Goal: Task Accomplishment & Management: Use online tool/utility

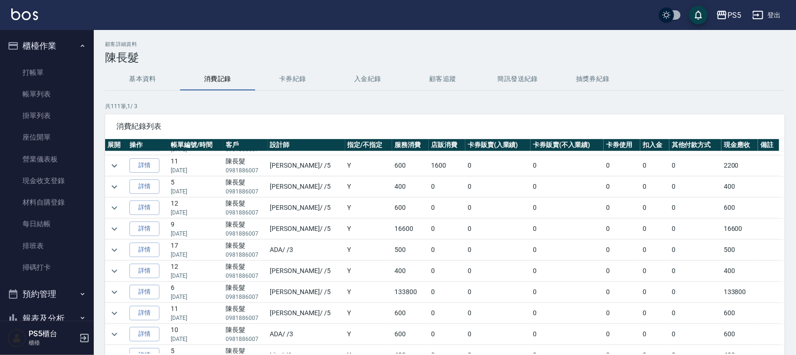
scroll to position [469, 0]
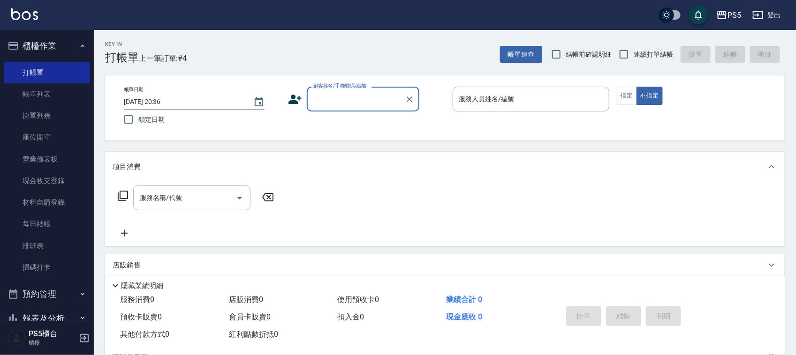
click at [333, 97] on input "顧客姓名/手機號碼/編號" at bounding box center [356, 99] width 90 height 16
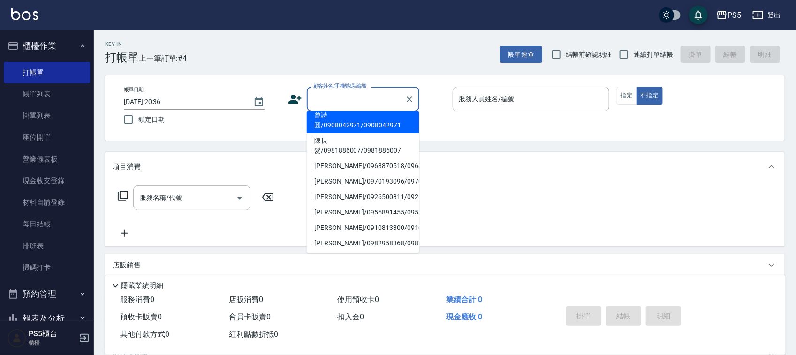
scroll to position [117, 0]
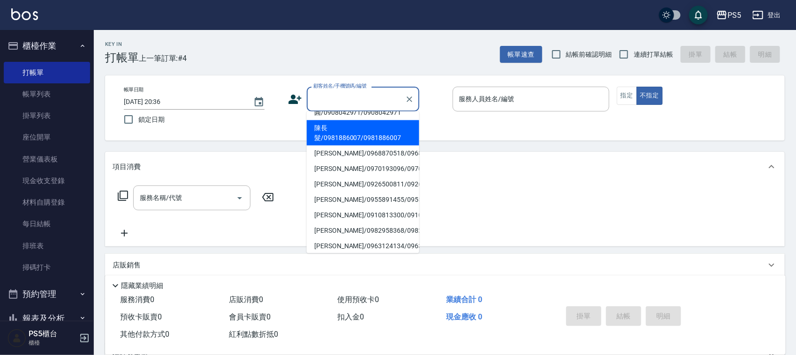
click at [347, 129] on li "陳長髮/0981886007/0981886007" at bounding box center [363, 132] width 113 height 25
type input "陳長髮/0981886007/0981886007"
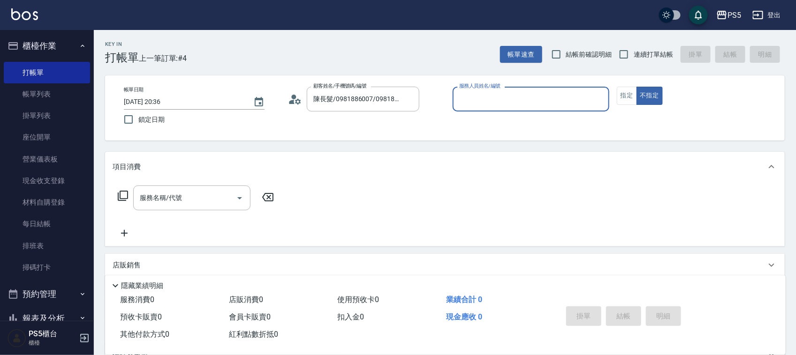
type input "Jolie-5"
click at [625, 99] on button "指定" at bounding box center [626, 96] width 20 height 18
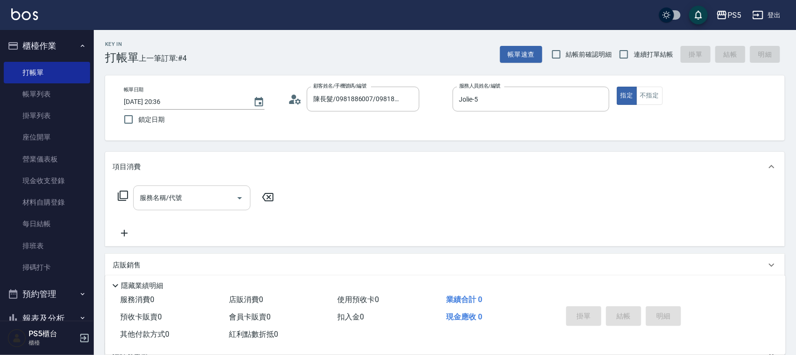
click at [211, 202] on input "服務名稱/代號" at bounding box center [184, 198] width 95 height 16
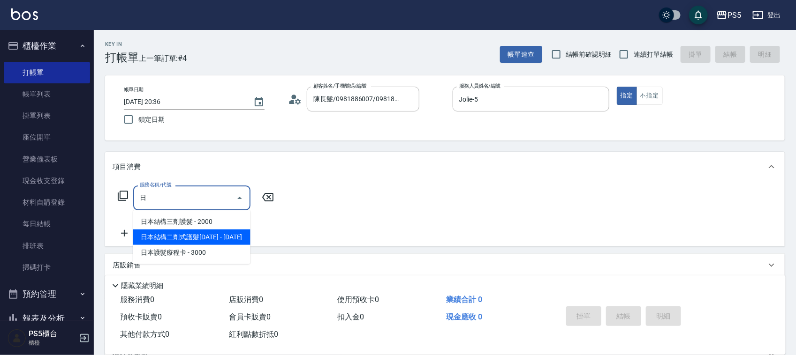
click at [190, 235] on span "日本結構二劑式護髮1600 - 1600" at bounding box center [191, 237] width 117 height 15
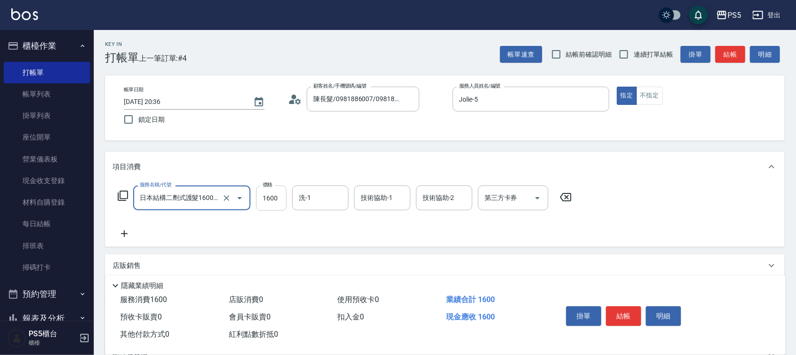
type input "日本結構二劑式護髮1600(904)"
click at [268, 196] on input "1600" at bounding box center [271, 198] width 30 height 25
type input "2600"
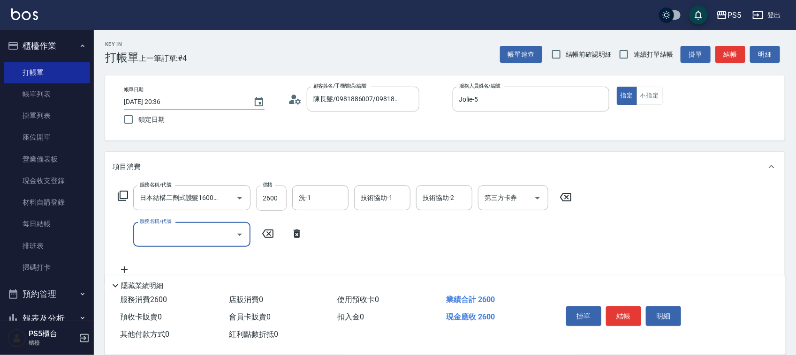
scroll to position [0, 0]
type input "A級洗剪600(205)"
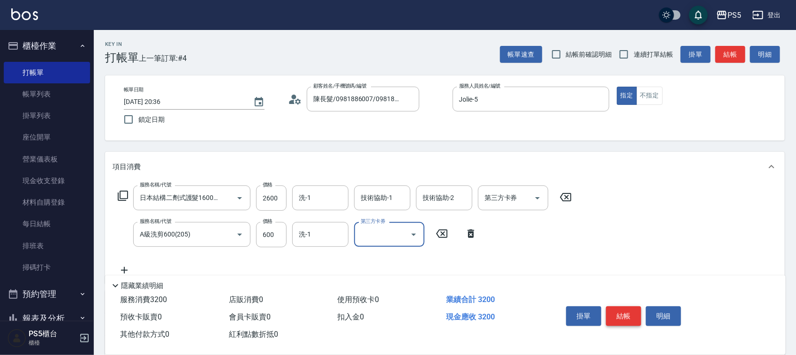
click at [620, 312] on button "結帳" at bounding box center [623, 317] width 35 height 20
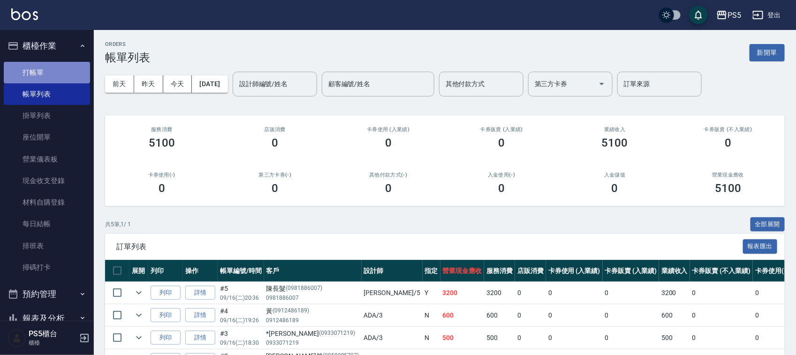
click at [69, 73] on link "打帳單" at bounding box center [47, 73] width 86 height 22
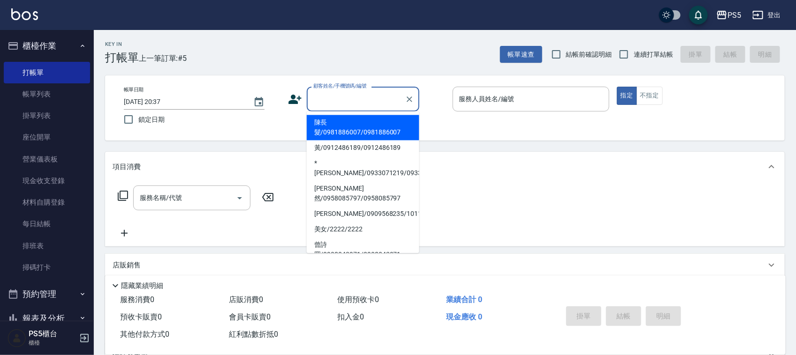
click at [352, 102] on input "顧客姓名/手機號碼/編號" at bounding box center [356, 99] width 90 height 16
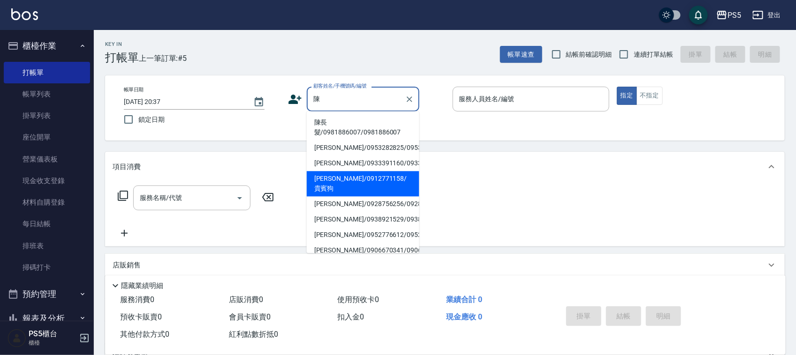
click at [361, 196] on li "陳亭/0912771158/貴賓狗" at bounding box center [363, 184] width 113 height 25
type input "陳亭/0912771158/貴賓狗"
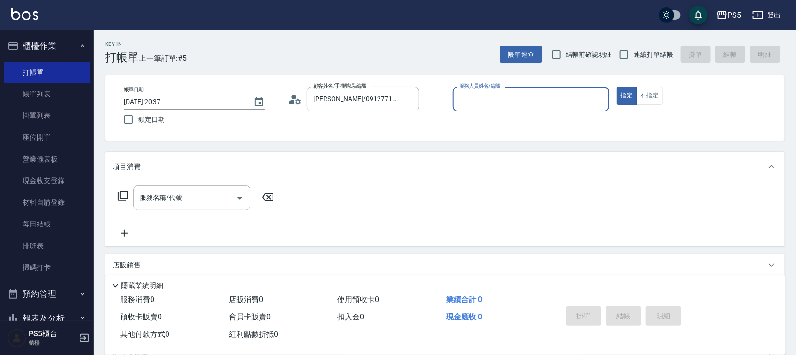
click at [480, 99] on input "服務人員姓名/編號" at bounding box center [531, 99] width 148 height 16
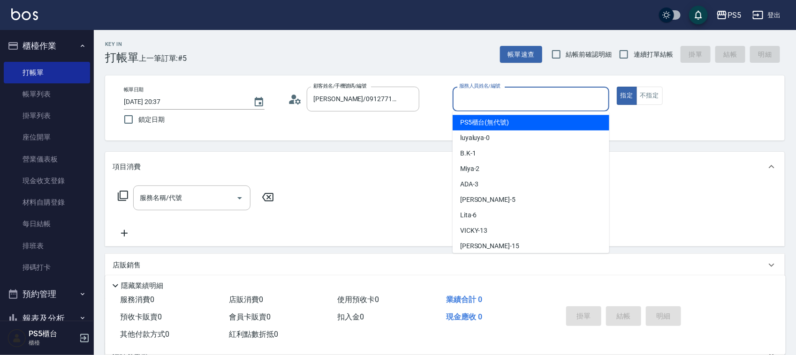
type input "PS5櫃台(無代號)"
type button "true"
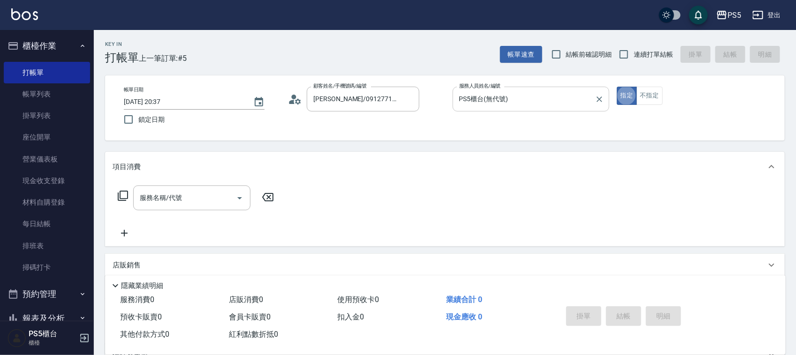
drag, startPoint x: 602, startPoint y: 98, endPoint x: 544, endPoint y: 105, distance: 58.5
click at [601, 98] on icon "Clear" at bounding box center [598, 99] width 9 height 9
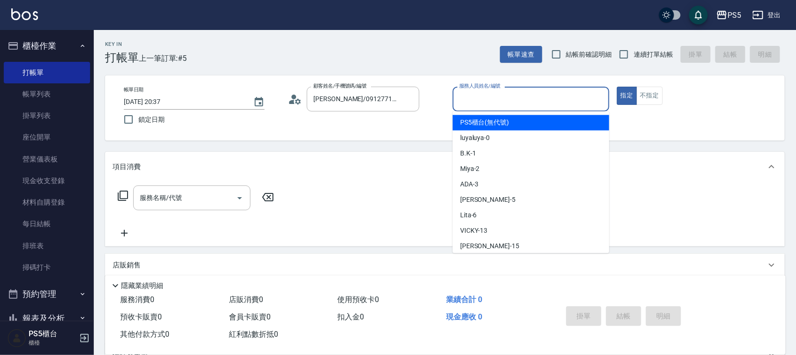
click at [543, 104] on input "服務人員姓名/編號" at bounding box center [531, 99] width 148 height 16
type input "Jolie-5"
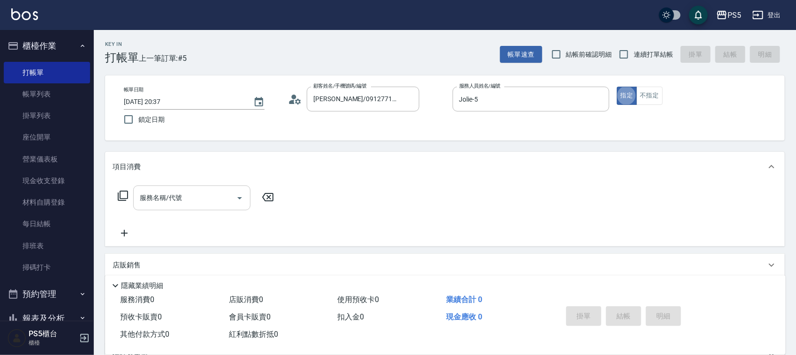
click at [165, 191] on div "服務名稱/代號 服務名稱/代號" at bounding box center [191, 198] width 117 height 25
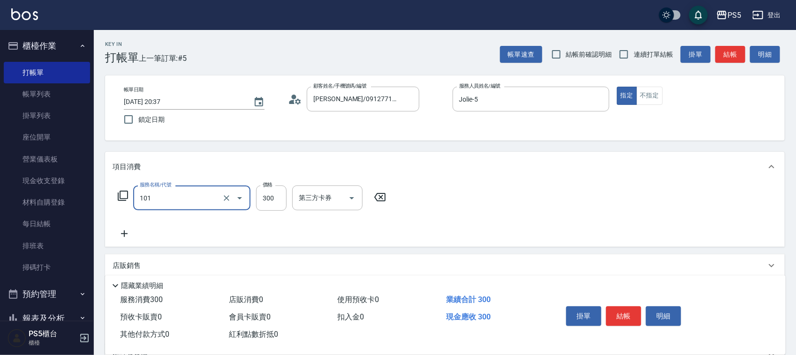
type input "洗髮(101)"
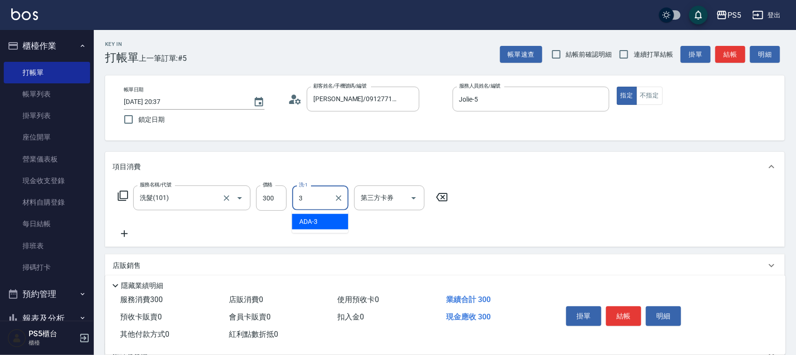
type input "ADA-3"
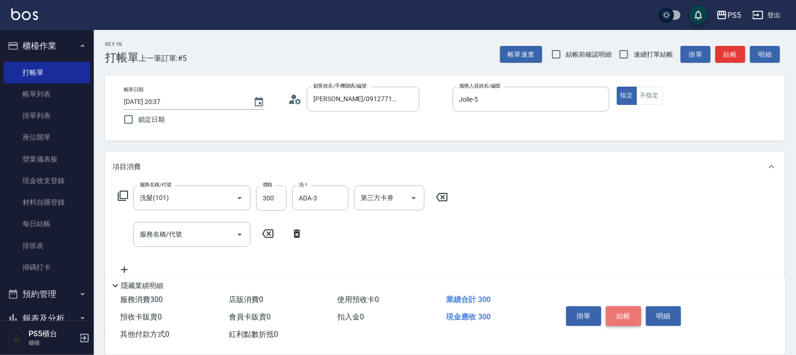
click at [626, 312] on button "結帳" at bounding box center [623, 317] width 35 height 20
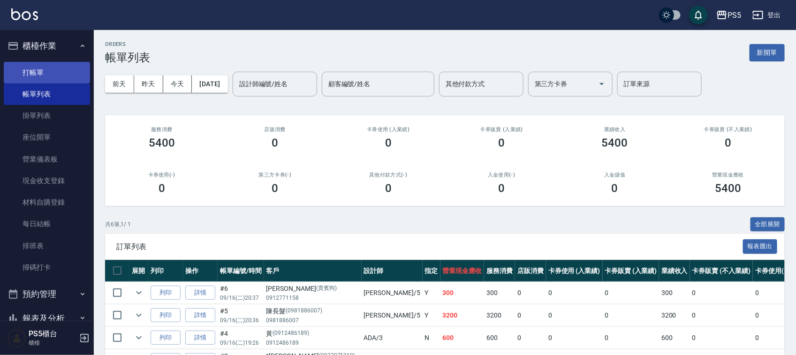
click at [34, 63] on link "打帳單" at bounding box center [47, 73] width 86 height 22
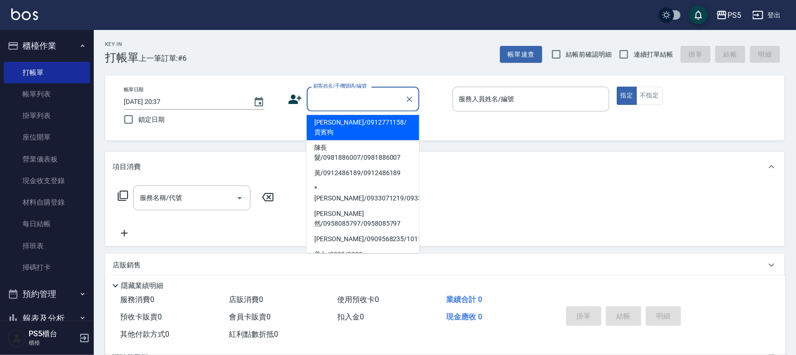
click at [331, 102] on input "顧客姓名/手機號碼/編號" at bounding box center [356, 99] width 90 height 16
type input "0"
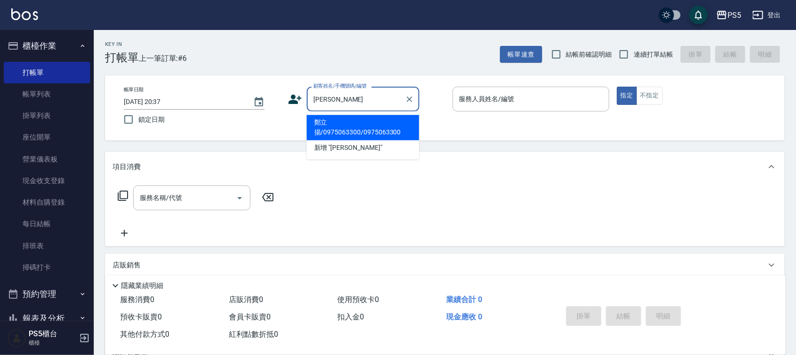
click at [333, 129] on li "鄭立揚/0975063300/0975063300" at bounding box center [363, 127] width 113 height 25
type input "鄭立揚/0975063300/0975063300"
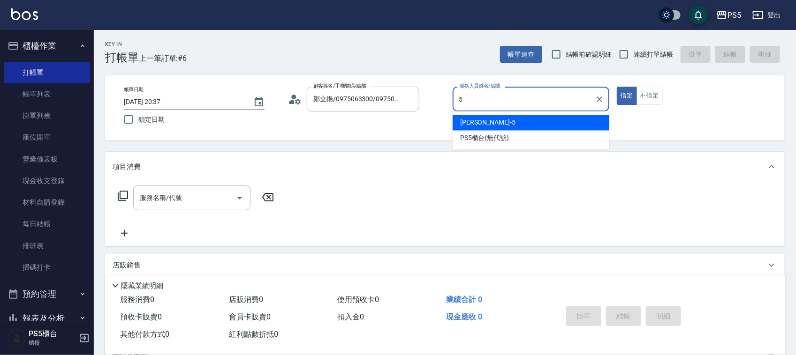
type input "Jolie-5"
type button "true"
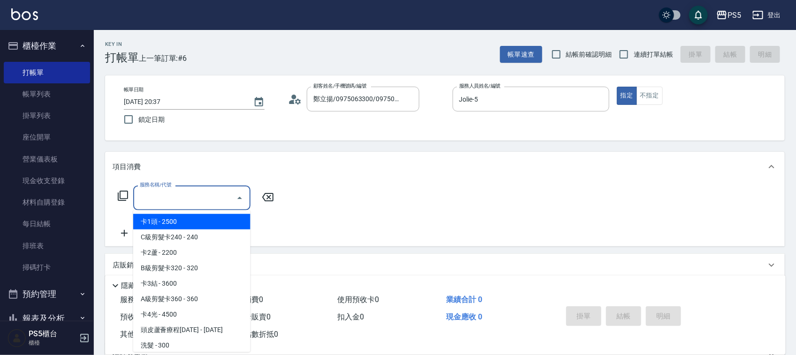
click at [200, 193] on input "服務名稱/代號" at bounding box center [184, 198] width 95 height 16
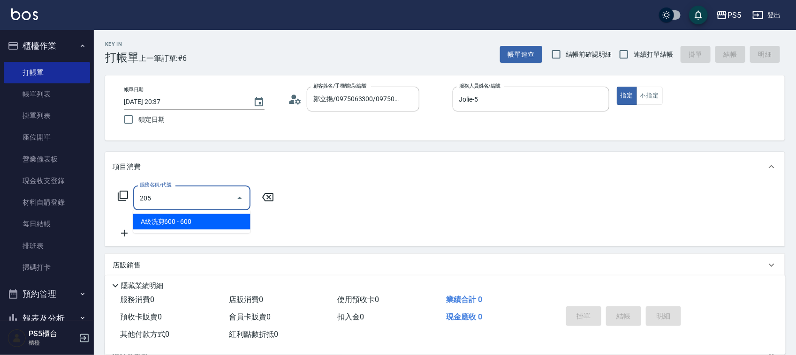
type input "A級洗剪600(205)"
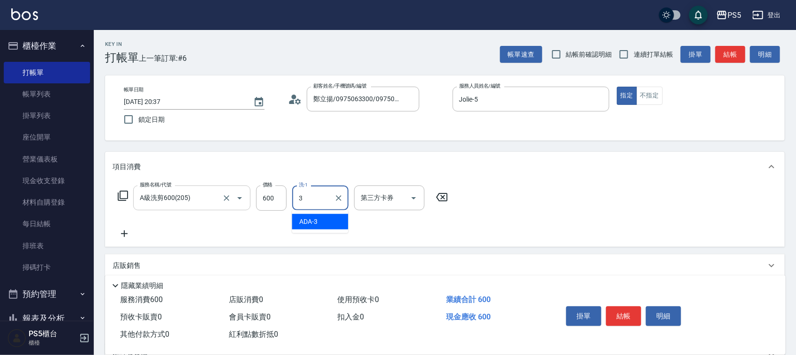
type input "ADA-3"
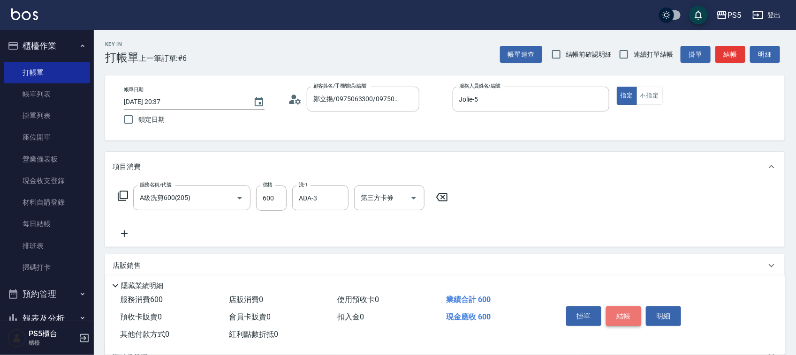
click at [630, 315] on button "結帳" at bounding box center [623, 317] width 35 height 20
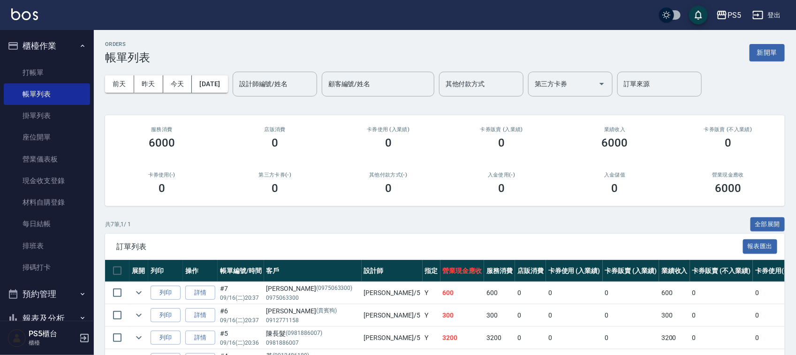
click at [32, 54] on button "櫃檯作業" at bounding box center [47, 46] width 86 height 24
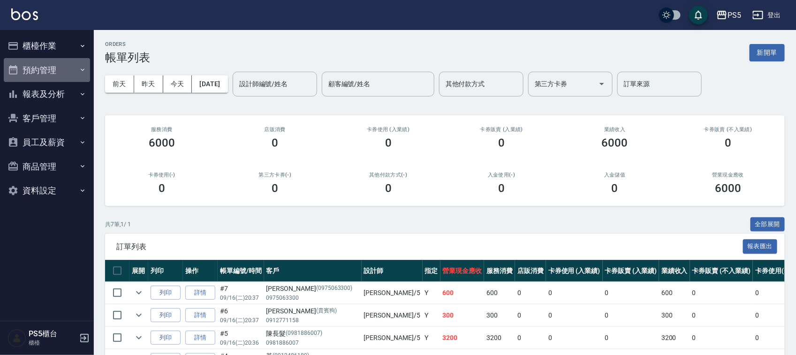
click at [32, 67] on button "預約管理" at bounding box center [47, 70] width 86 height 24
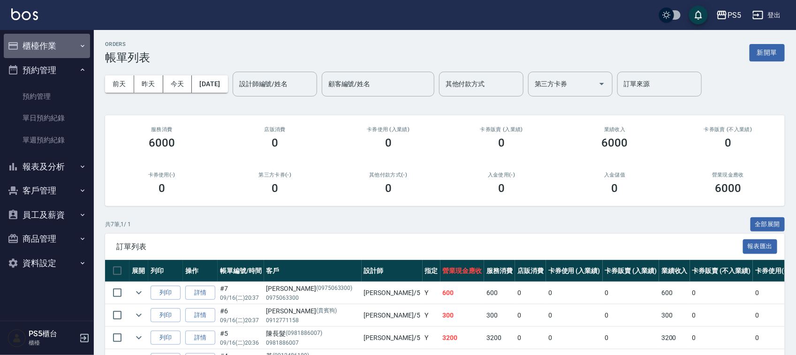
click at [35, 41] on button "櫃檯作業" at bounding box center [47, 46] width 86 height 24
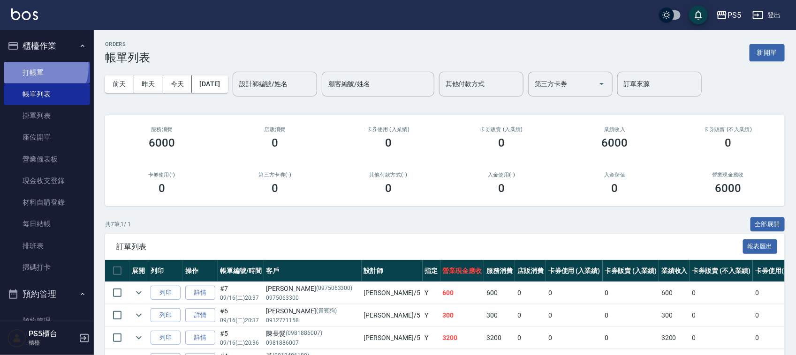
click at [33, 67] on link "打帳單" at bounding box center [47, 73] width 86 height 22
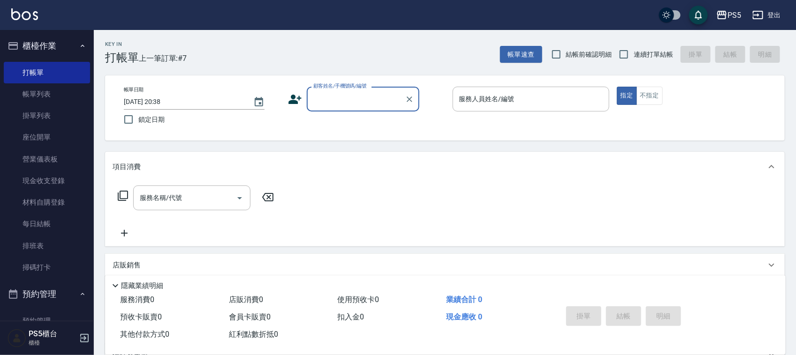
click at [372, 95] on input "顧客姓名/手機號碼/編號" at bounding box center [356, 99] width 90 height 16
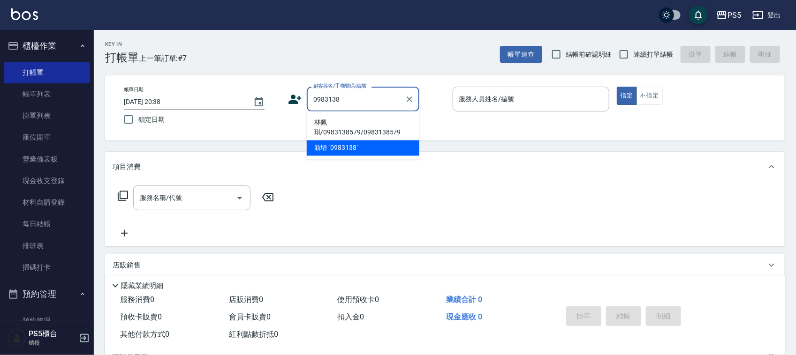
click at [337, 125] on li "林佩琪/0983138579/0983138579" at bounding box center [363, 127] width 113 height 25
type input "林佩琪/0983138579/0983138579"
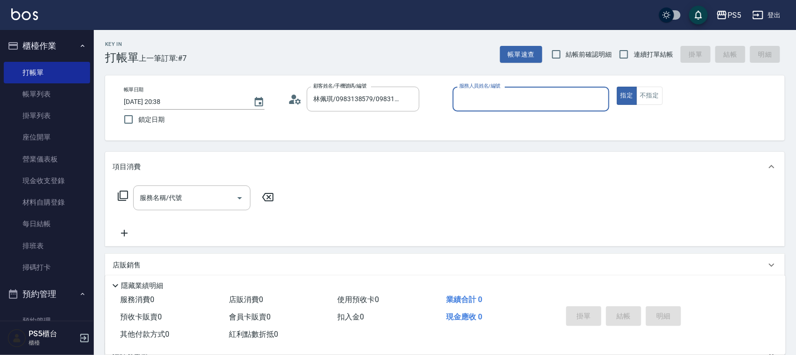
click at [491, 101] on input "服務人員姓名/編號" at bounding box center [531, 99] width 148 height 16
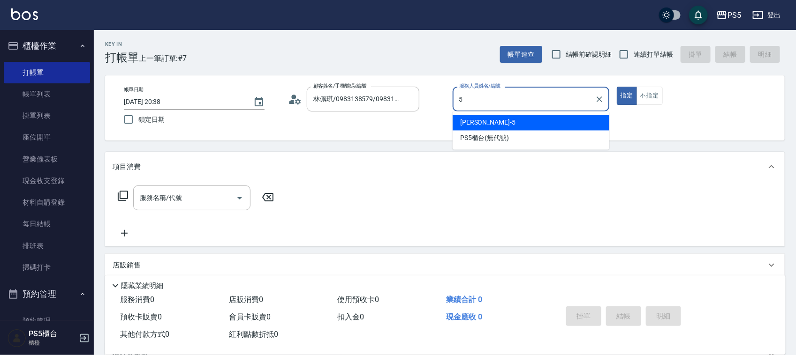
type input "Jolie-5"
type button "true"
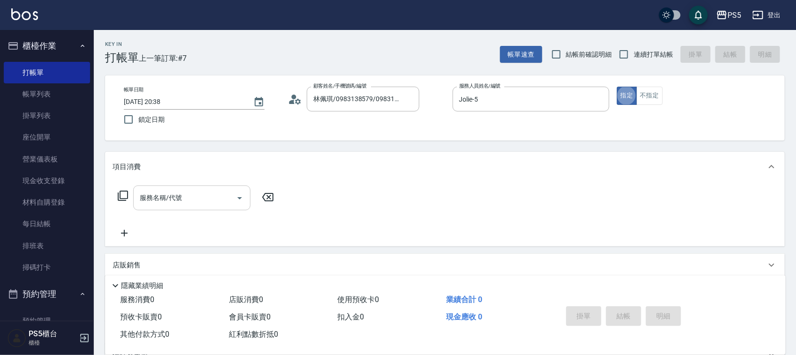
click at [145, 197] on input "服務名稱/代號" at bounding box center [184, 198] width 95 height 16
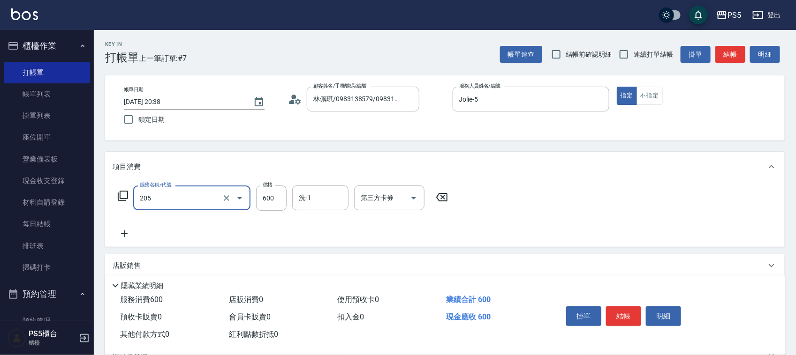
type input "A級洗剪600(205)"
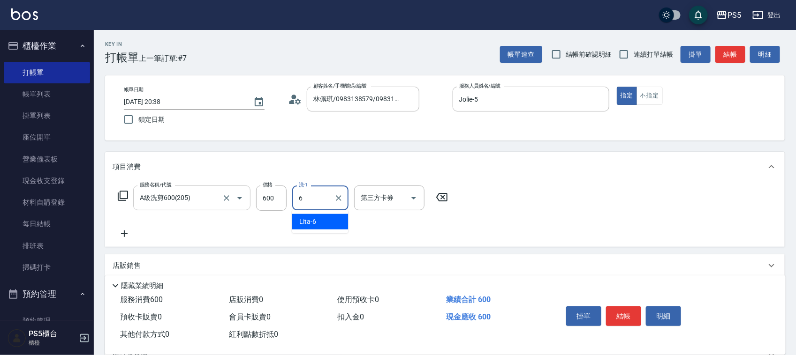
type input "Lita-6"
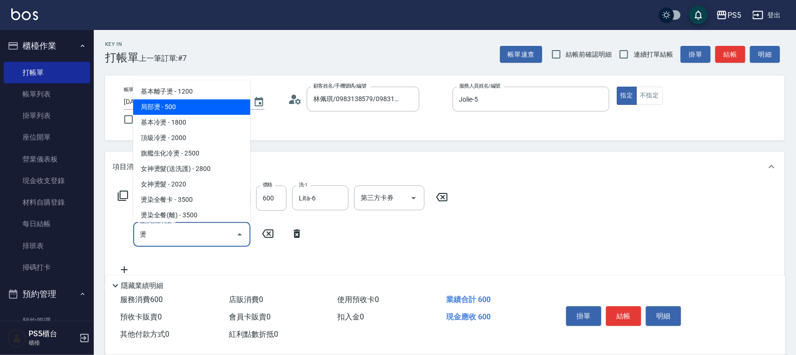
click at [170, 108] on span "局部燙 - 500" at bounding box center [191, 106] width 117 height 15
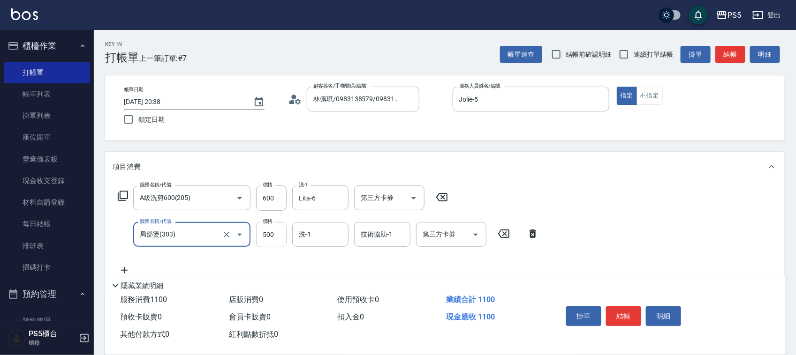
type input "局部燙(303)"
click at [271, 238] on input "500" at bounding box center [271, 234] width 30 height 25
type input "800"
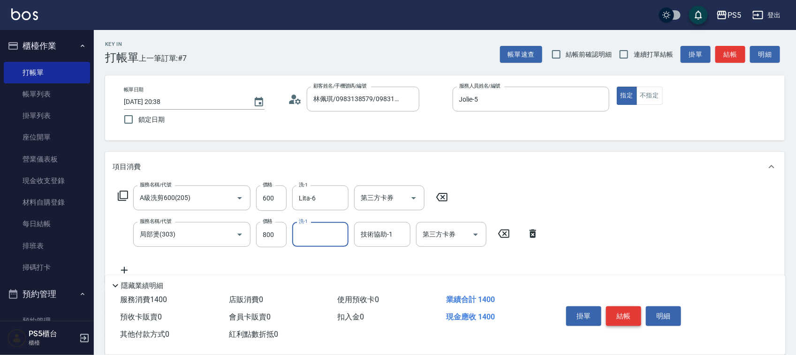
click at [626, 312] on button "結帳" at bounding box center [623, 317] width 35 height 20
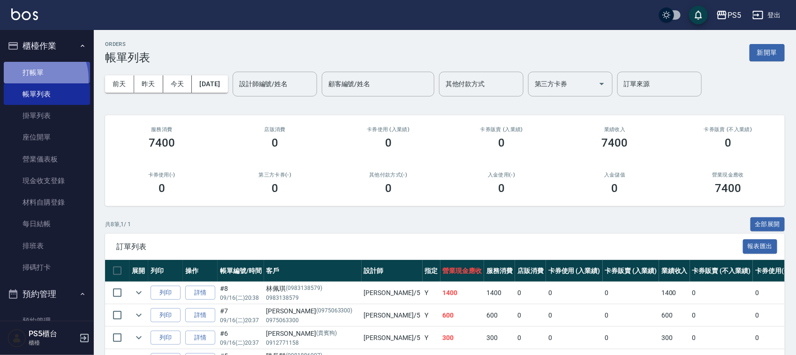
click at [34, 79] on link "打帳單" at bounding box center [47, 73] width 86 height 22
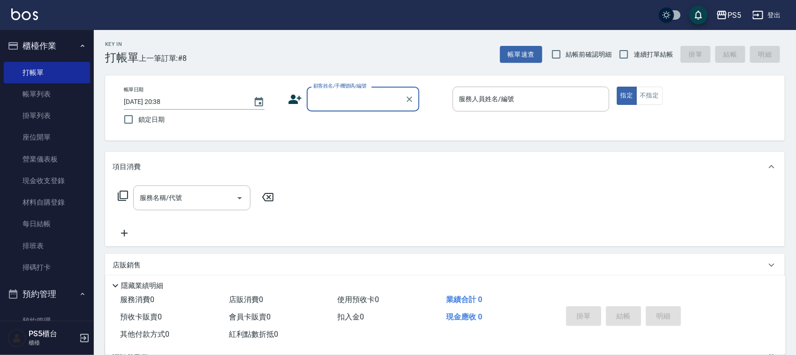
click at [294, 101] on icon at bounding box center [295, 99] width 13 height 9
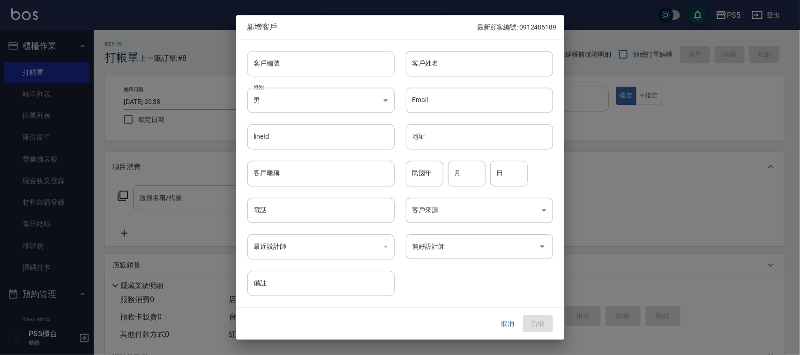
click at [270, 64] on input "客戶編號" at bounding box center [321, 63] width 147 height 25
type input "0903196139"
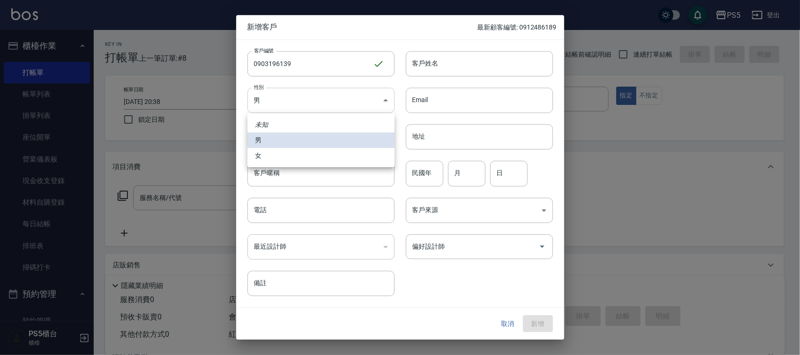
click at [276, 104] on body "PS5 登出 櫃檯作業 打帳單 帳單列表 掛單列表 座位開單 營業儀表板 現金收支登錄 材料自購登錄 每日結帳 排班表 掃碼打卡 預約管理 預約管理 單日預約…" at bounding box center [400, 228] width 800 height 456
click at [263, 163] on li "女" at bounding box center [321, 155] width 147 height 15
type input "FEMALE"
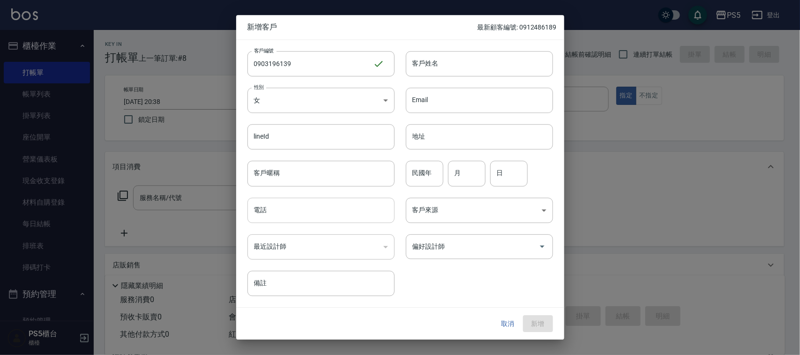
click at [263, 218] on input "電話" at bounding box center [321, 210] width 147 height 25
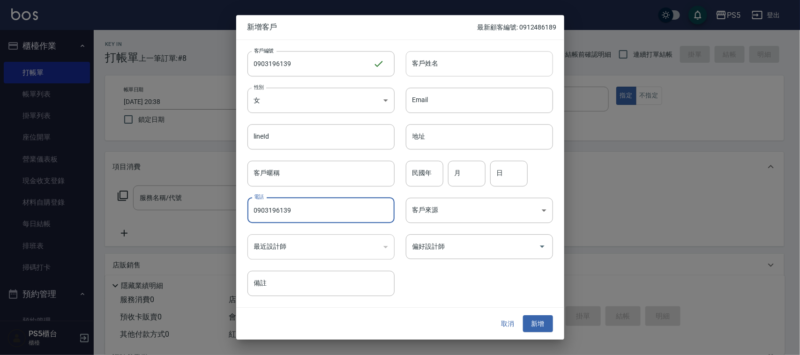
type input "0903196139"
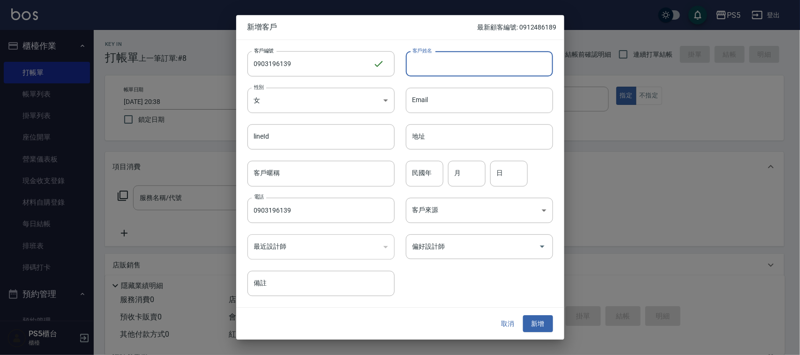
click at [434, 59] on input "客戶姓名" at bounding box center [479, 63] width 147 height 25
type input "[PERSON_NAME]"
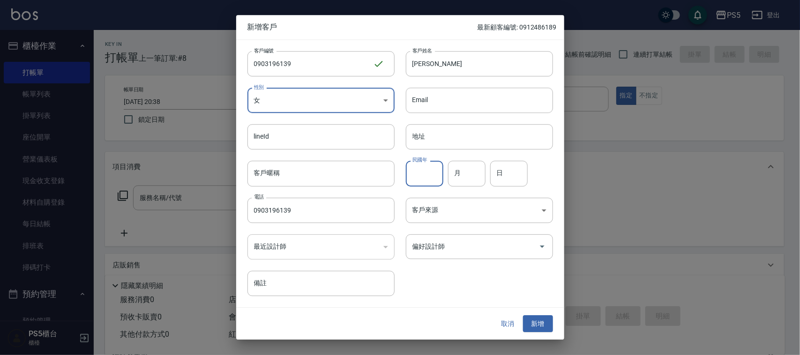
click at [429, 172] on input "民國年" at bounding box center [425, 173] width 38 height 25
type input "81"
type input "1"
type input "5"
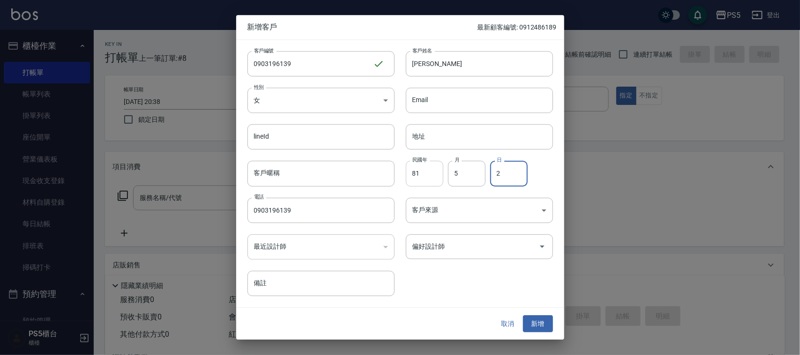
type input "2"
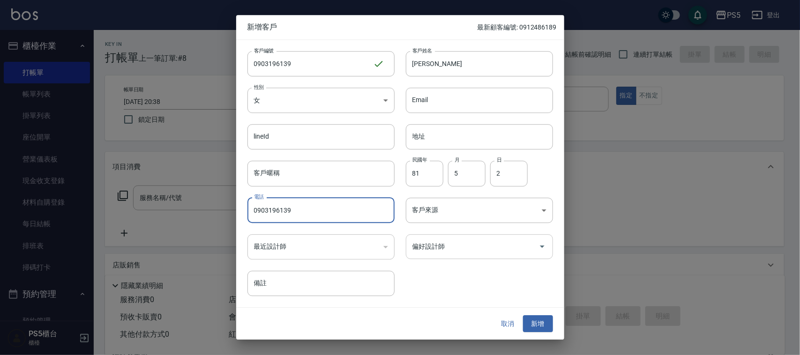
click at [453, 242] on input "偏好設計師" at bounding box center [472, 247] width 125 height 16
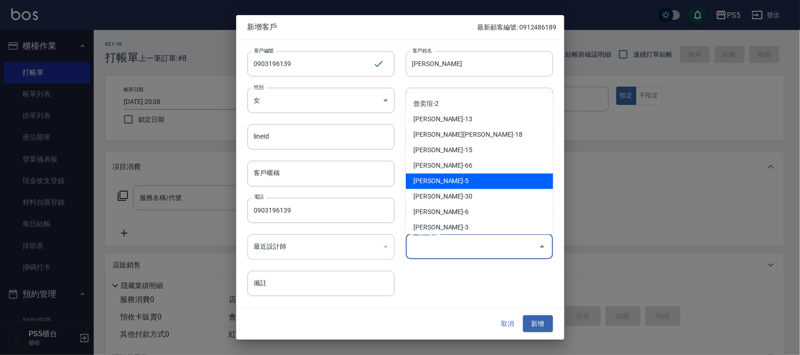
click at [444, 184] on li "林杏霞-5" at bounding box center [479, 180] width 147 height 15
type input "林杏霞"
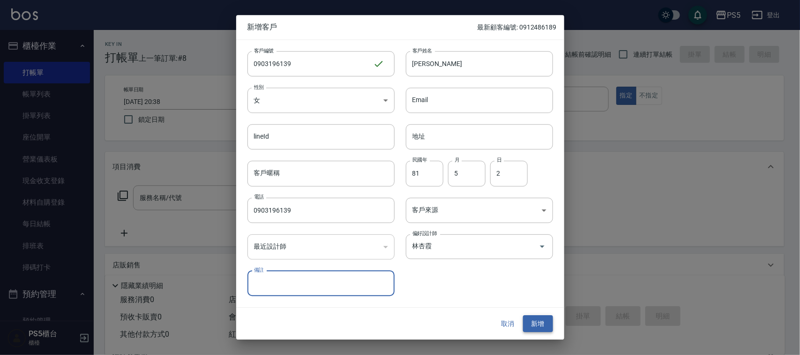
click at [535, 322] on button "新增" at bounding box center [538, 324] width 30 height 17
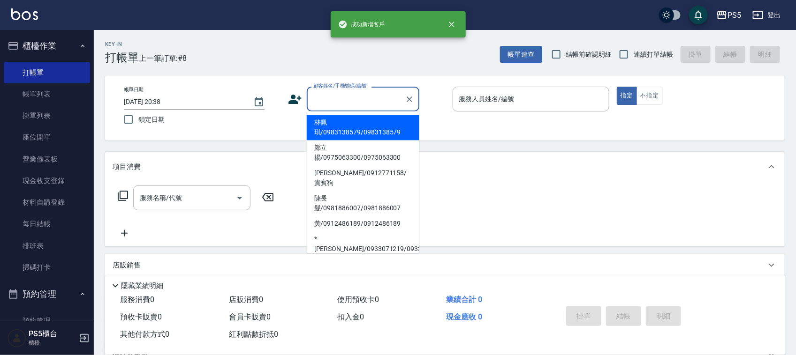
click at [331, 99] on input "顧客姓名/手機號碼/編號" at bounding box center [356, 99] width 90 height 16
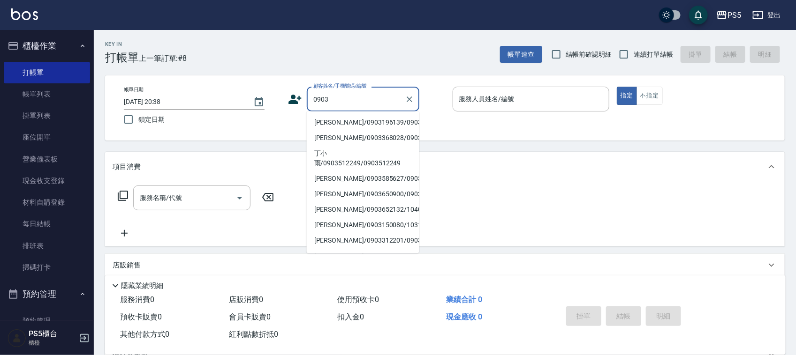
click at [316, 127] on li "蔡依靜/0903196139/0903196139" at bounding box center [363, 122] width 113 height 15
type input "蔡依靜/0903196139/0903196139"
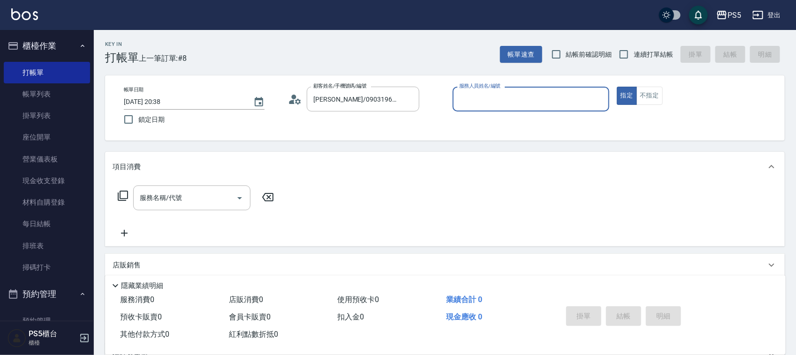
type input "Jolie-5"
click at [197, 198] on input "服務名稱/代號" at bounding box center [184, 198] width 95 height 16
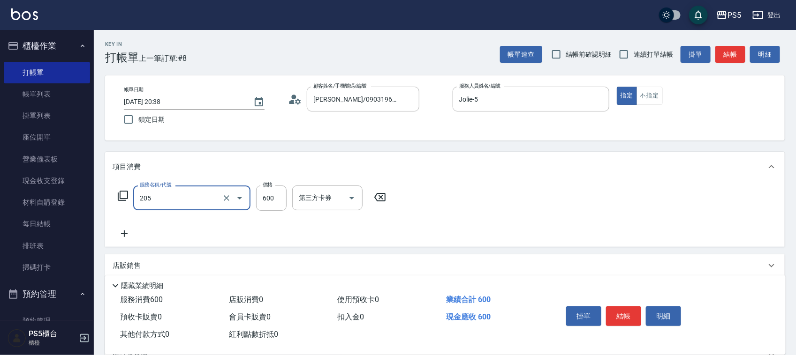
type input "205"
type input "0"
type input "A級洗剪600(205)"
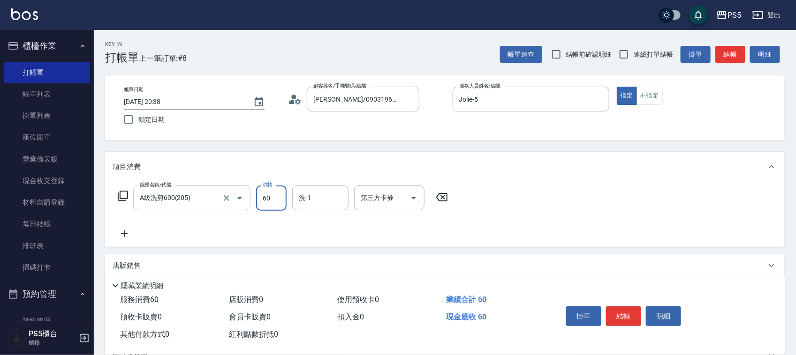
type input "600"
click at [320, 198] on input "洗-1" at bounding box center [320, 198] width 48 height 16
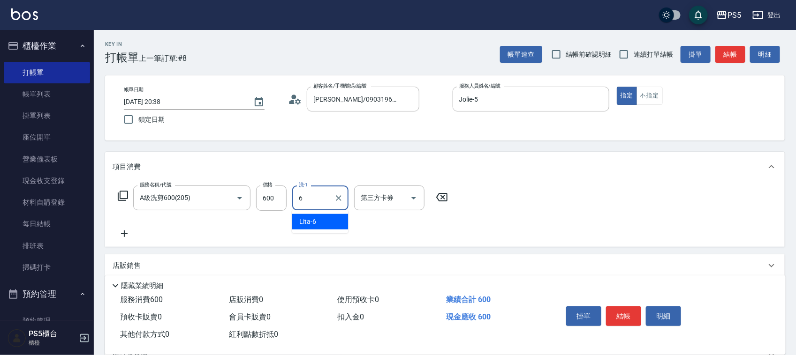
type input "Lita-6"
click at [616, 315] on button "結帳" at bounding box center [623, 317] width 35 height 20
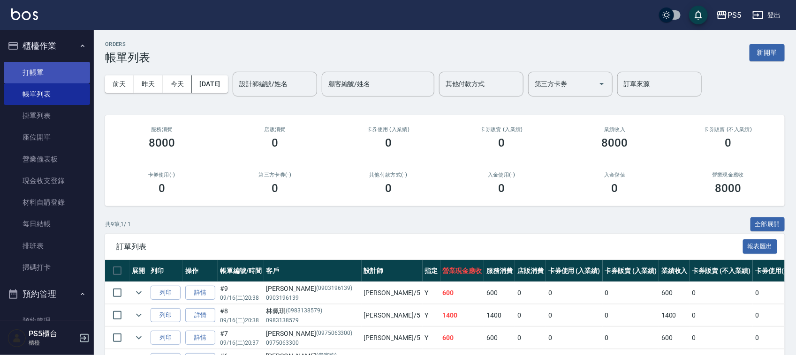
click at [31, 66] on link "打帳單" at bounding box center [47, 73] width 86 height 22
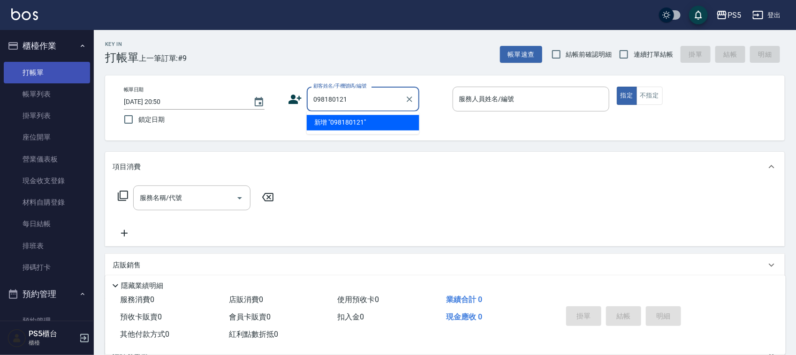
type input "0981801211"
drag, startPoint x: 361, startPoint y: 98, endPoint x: 322, endPoint y: 99, distance: 39.4
click at [302, 105] on div "顧客姓名/手機號碼/編號 0981801211 顧客姓名/手機號碼/編號" at bounding box center [366, 99] width 157 height 25
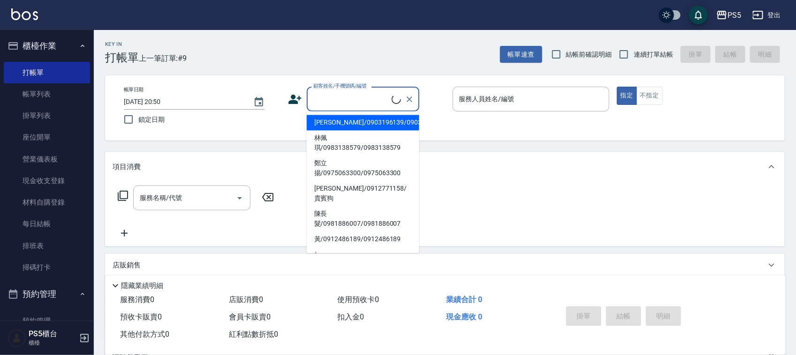
click at [294, 92] on icon at bounding box center [295, 99] width 14 height 14
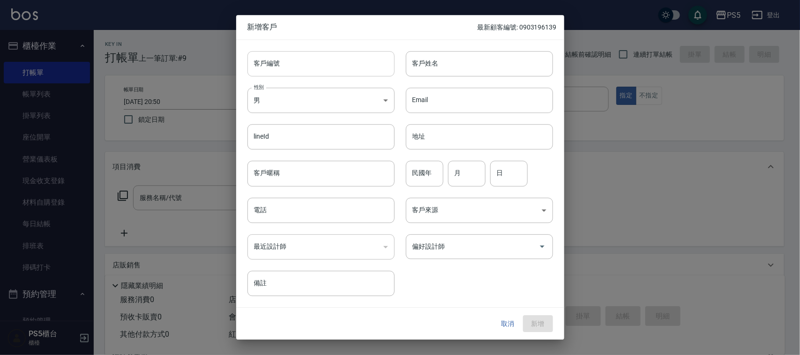
click at [287, 57] on input "客戶編號" at bounding box center [321, 63] width 147 height 25
paste input "0981801211"
type input "0981801211"
click at [284, 209] on input "電話" at bounding box center [321, 210] width 147 height 25
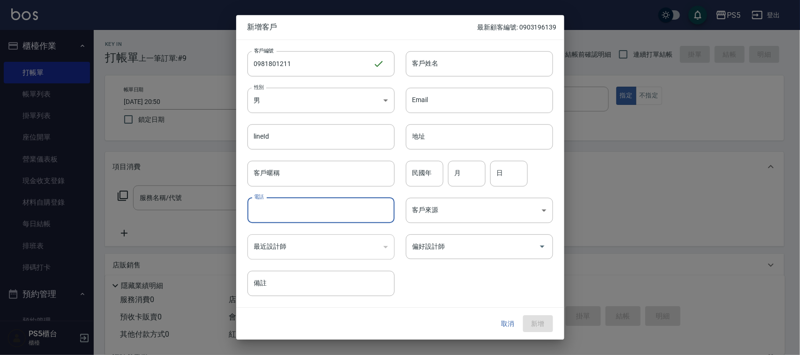
paste input "0981801211"
type input "0981801211"
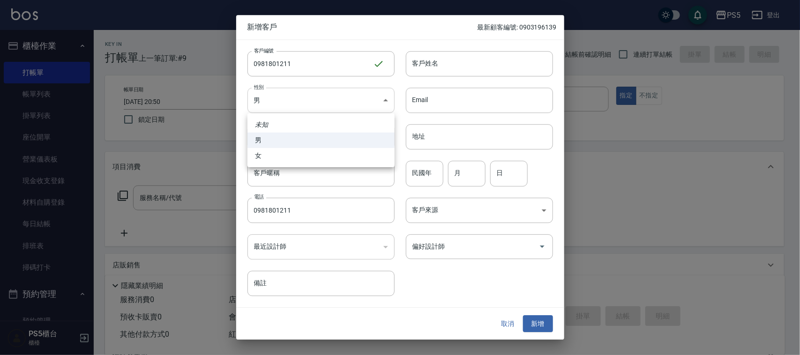
click at [290, 104] on body "PS5 登出 櫃檯作業 打帳單 帳單列表 掛單列表 座位開單 營業儀表板 現金收支登錄 材料自購登錄 每日結帳 排班表 掃碼打卡 預約管理 預約管理 單日預約…" at bounding box center [400, 228] width 800 height 456
click at [294, 156] on li "女" at bounding box center [321, 155] width 147 height 15
type input "FEMALE"
click at [449, 62] on input "客戶姓名" at bounding box center [479, 63] width 147 height 25
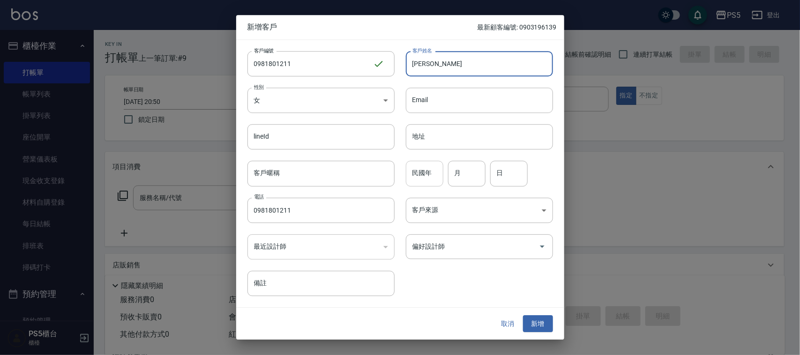
type input "[PERSON_NAME]"
click at [416, 173] on input "民國年" at bounding box center [425, 173] width 38 height 25
type input "86"
type input "12"
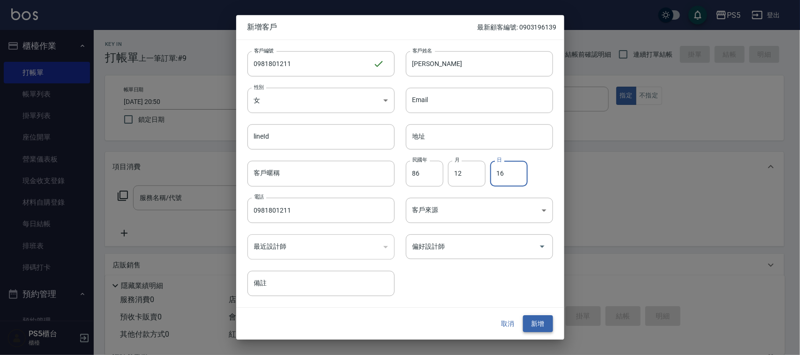
type input "16"
click at [542, 318] on button "新增" at bounding box center [538, 324] width 30 height 17
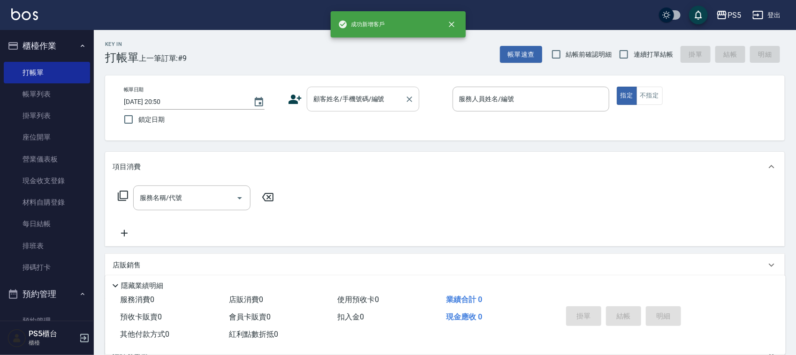
click at [383, 96] on input "顧客姓名/手機號碼/編號" at bounding box center [356, 99] width 90 height 16
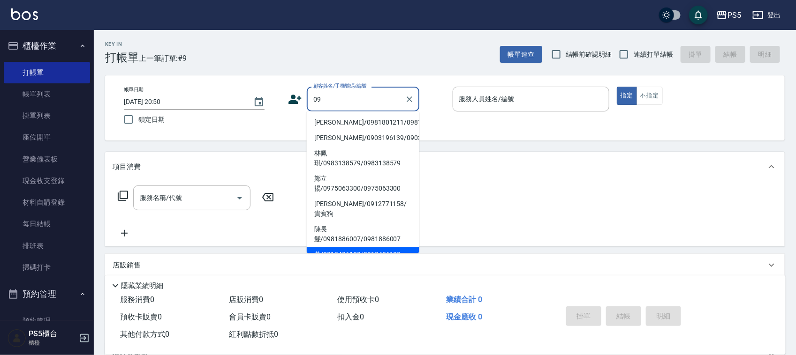
click at [347, 115] on li "李依清/0981801211/0981801211" at bounding box center [363, 122] width 113 height 15
type input "李依清/0981801211/0981801211"
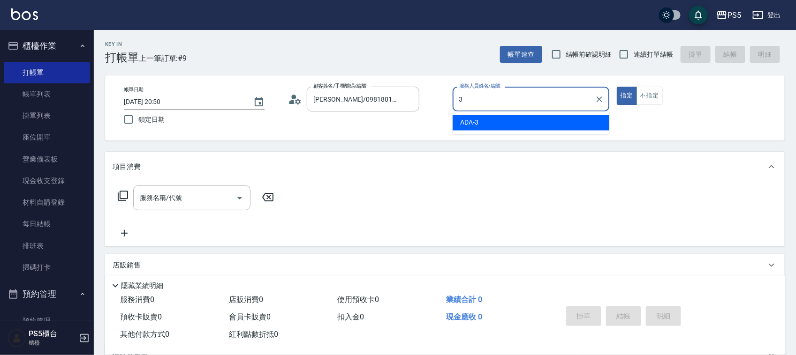
type input "ADA-3"
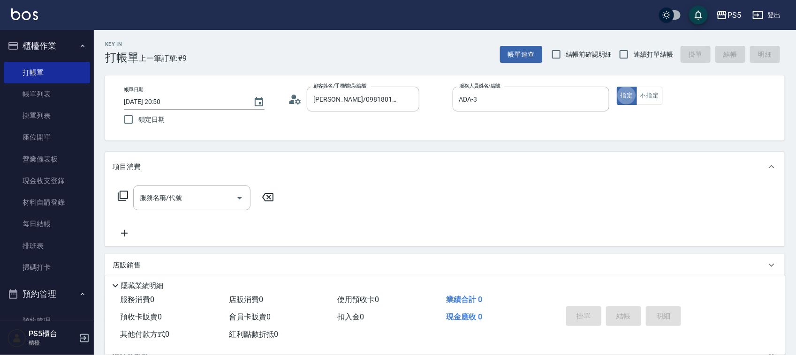
type button "true"
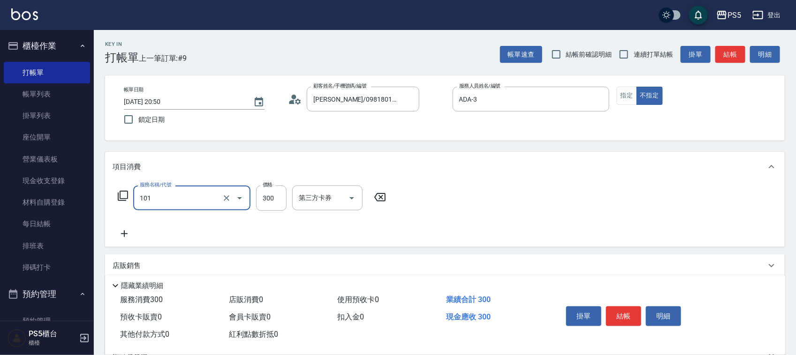
type input "洗髮(101)"
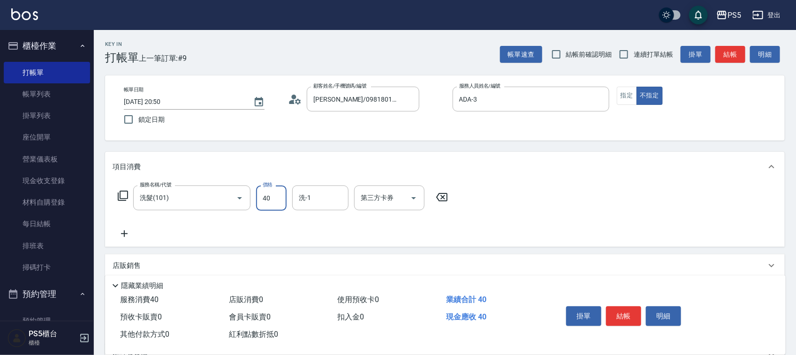
type input "400"
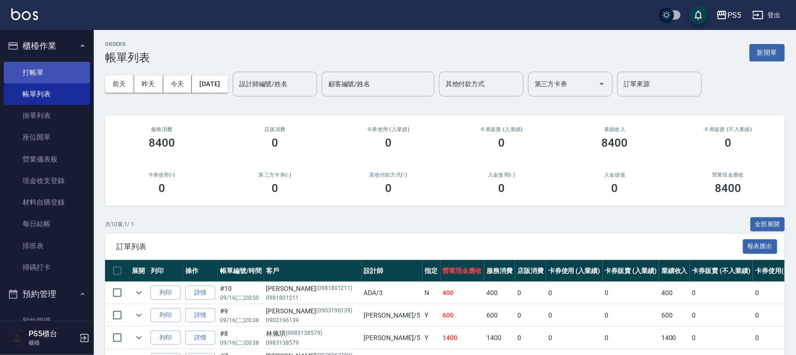
click at [73, 69] on link "打帳單" at bounding box center [47, 73] width 86 height 22
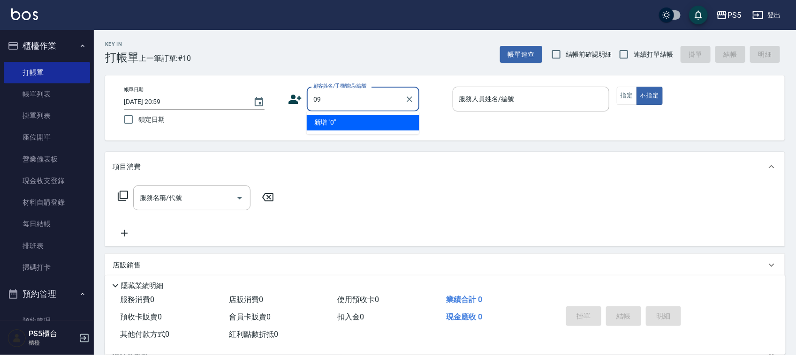
type input "0"
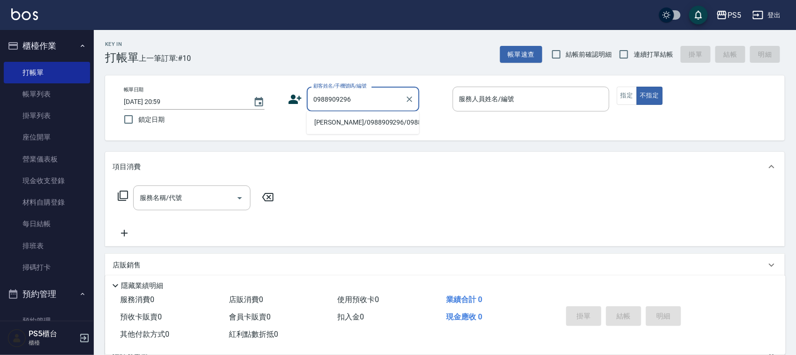
type input "鄧舜謙/0988909296/0988909296"
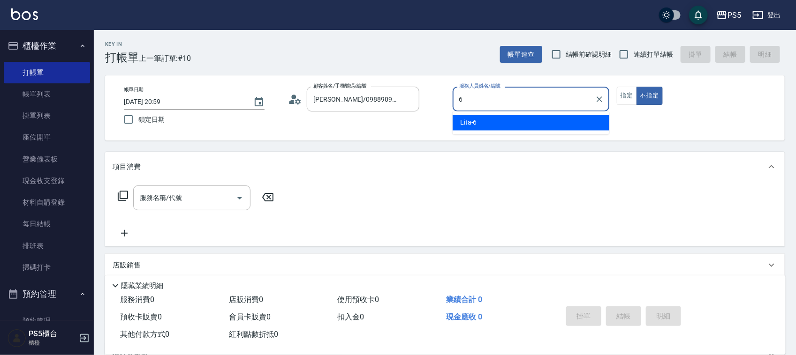
type input "Lita-6"
type button "false"
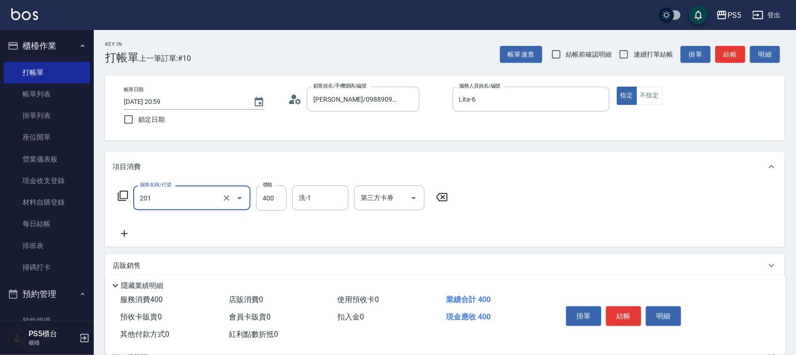
type input "洗剪400(201)"
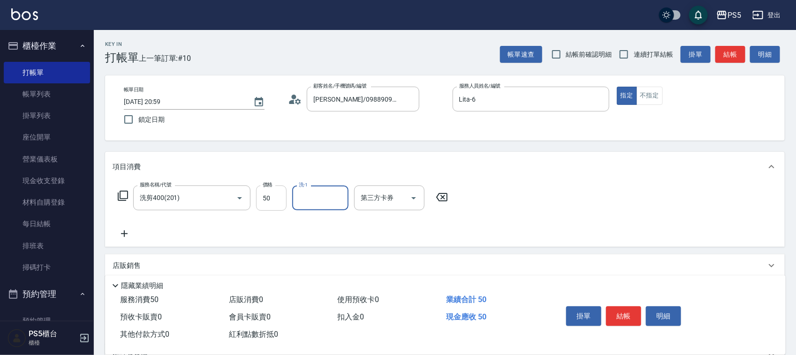
click at [279, 199] on input "50" at bounding box center [271, 198] width 30 height 25
type input "500"
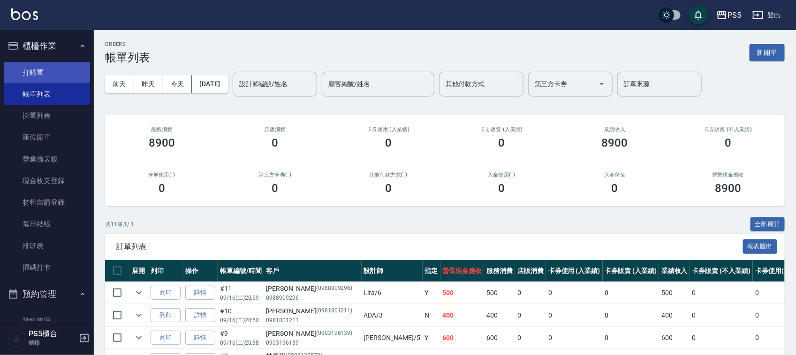
click at [32, 75] on link "打帳單" at bounding box center [47, 73] width 86 height 22
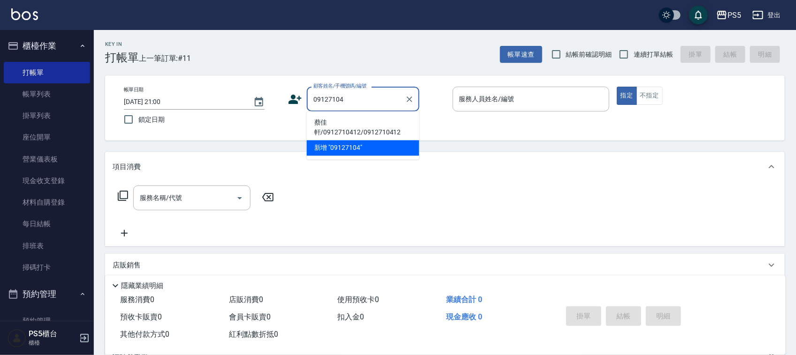
click at [341, 131] on li "蔡佳軒/0912710412/0912710412" at bounding box center [363, 127] width 113 height 25
type input "蔡佳軒/0912710412/0912710412"
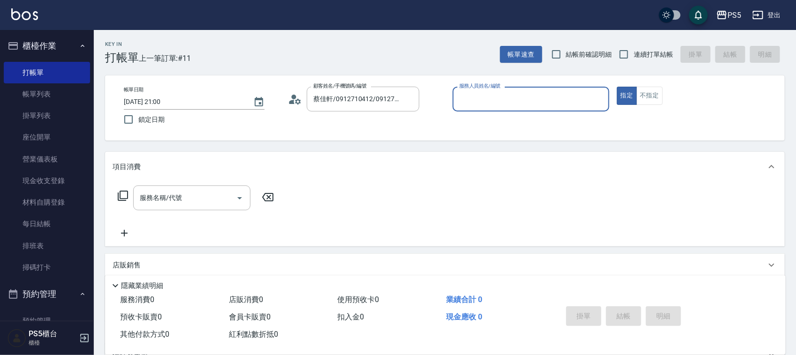
type input "Lita-6"
click at [214, 197] on input "服務名稱/代號" at bounding box center [184, 198] width 95 height 16
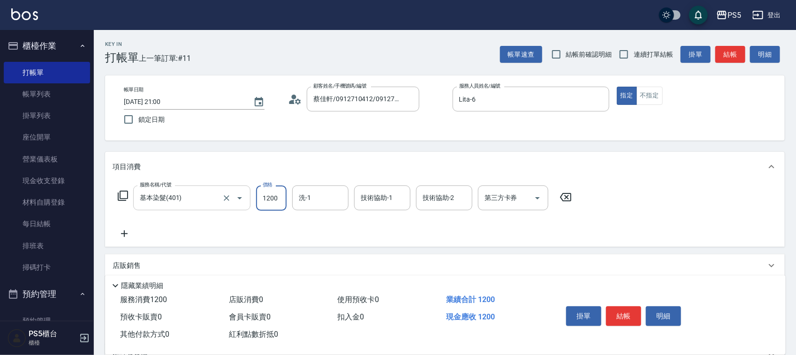
click at [214, 197] on input "基本染髮(401)" at bounding box center [178, 198] width 83 height 16
type input "自備護髮(501)"
type input "1000"
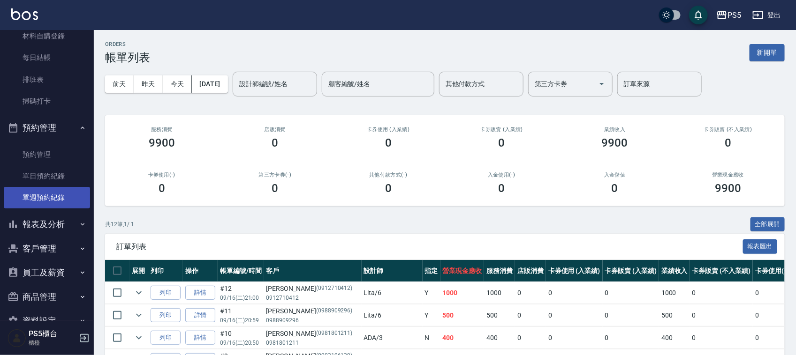
scroll to position [190, 0]
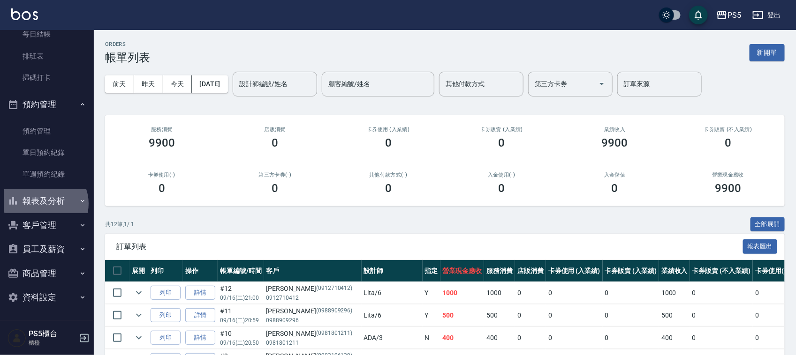
click at [43, 204] on button "報表及分析" at bounding box center [47, 201] width 86 height 24
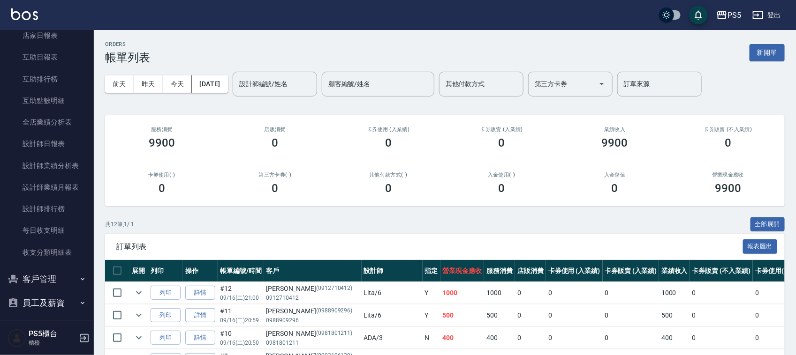
scroll to position [424, 0]
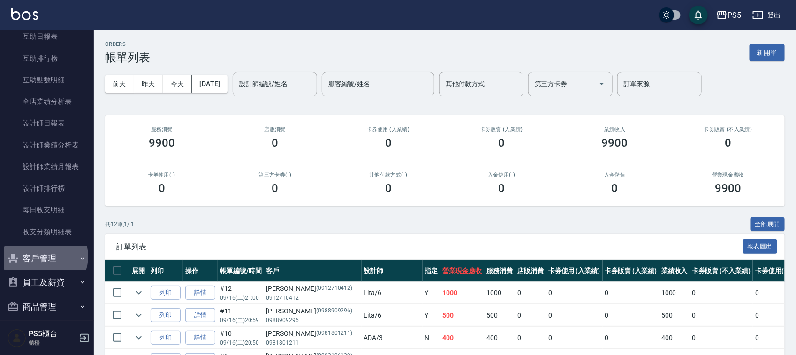
click at [45, 258] on button "客戶管理" at bounding box center [47, 259] width 86 height 24
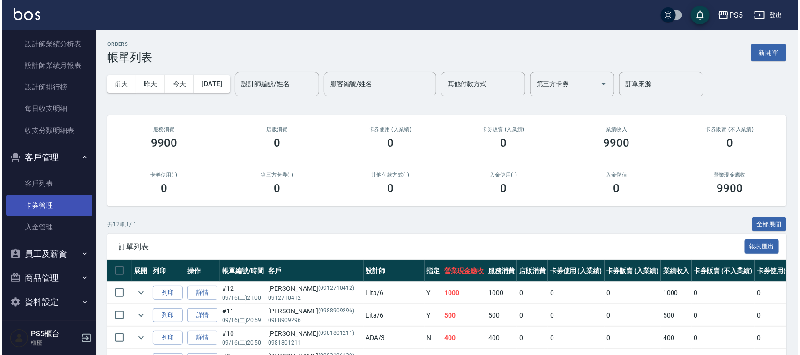
scroll to position [530, 0]
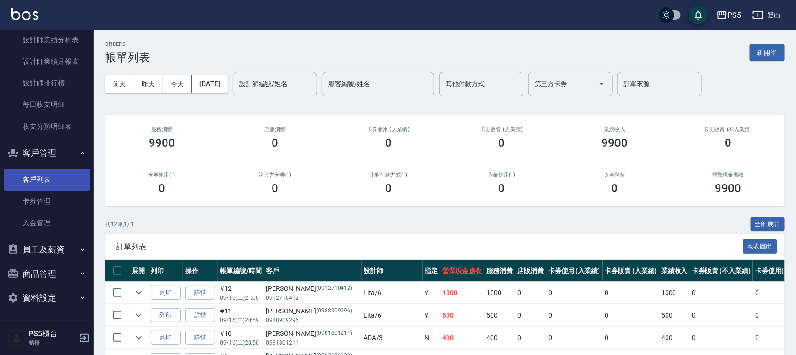
click at [46, 177] on link "客戶列表" at bounding box center [47, 180] width 86 height 22
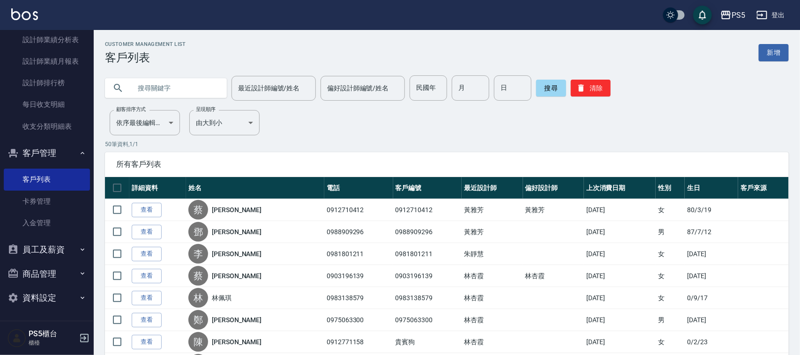
click at [203, 88] on input "text" at bounding box center [175, 87] width 88 height 25
type input "蔡佳"
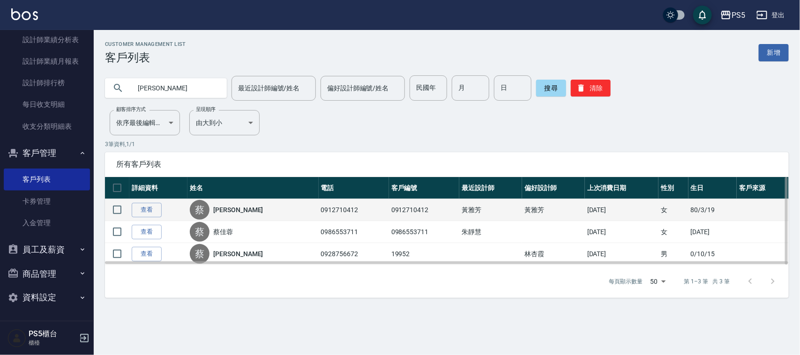
click at [224, 207] on link "[PERSON_NAME]" at bounding box center [238, 209] width 50 height 9
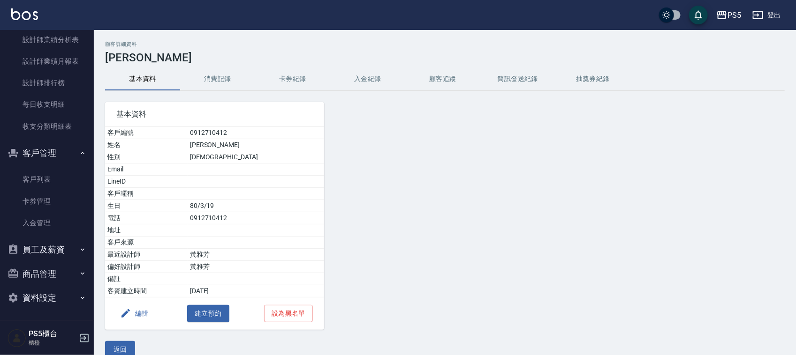
click at [221, 84] on button "消費記錄" at bounding box center [217, 79] width 75 height 23
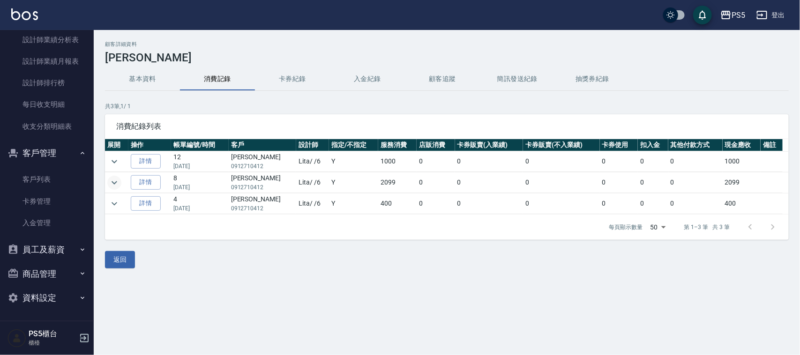
click at [117, 179] on icon "expand row" at bounding box center [114, 182] width 11 height 11
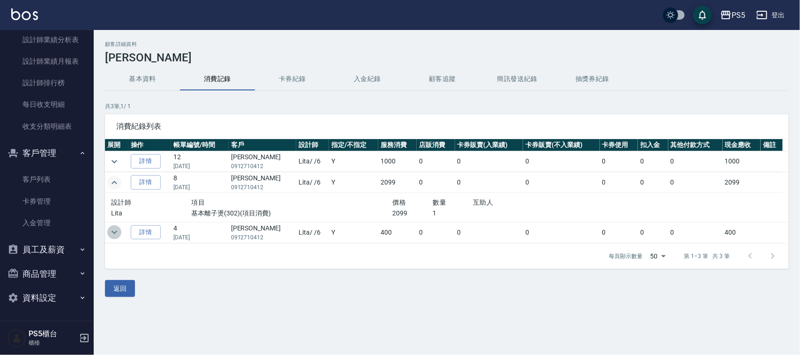
click at [115, 231] on icon "expand row" at bounding box center [114, 232] width 11 height 11
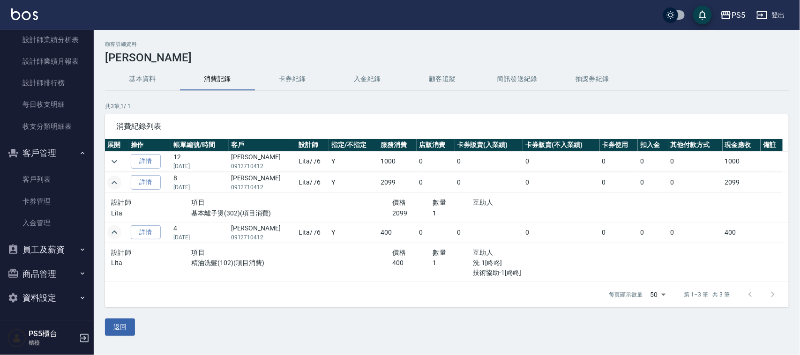
click at [115, 231] on icon "expand row" at bounding box center [114, 232] width 11 height 11
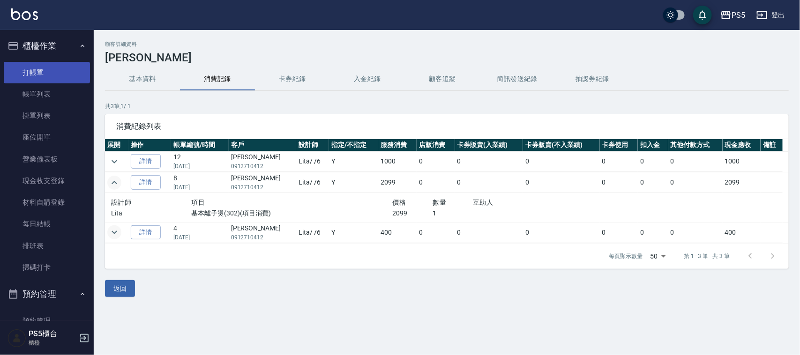
click at [52, 80] on link "打帳單" at bounding box center [47, 73] width 86 height 22
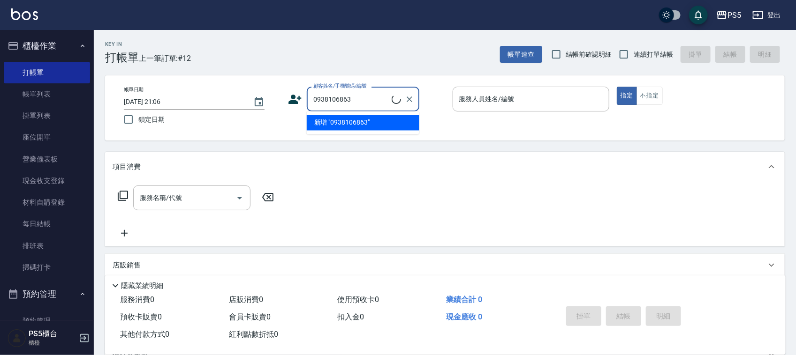
click at [354, 122] on li "新增 "0938106863"" at bounding box center [363, 122] width 113 height 15
type input "0938106863"
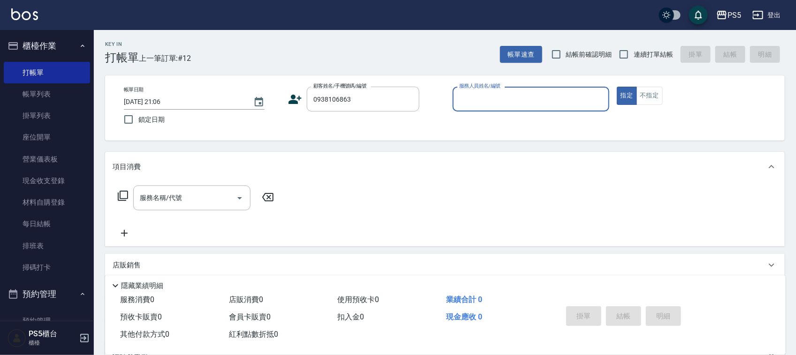
click at [292, 99] on icon at bounding box center [295, 99] width 14 height 14
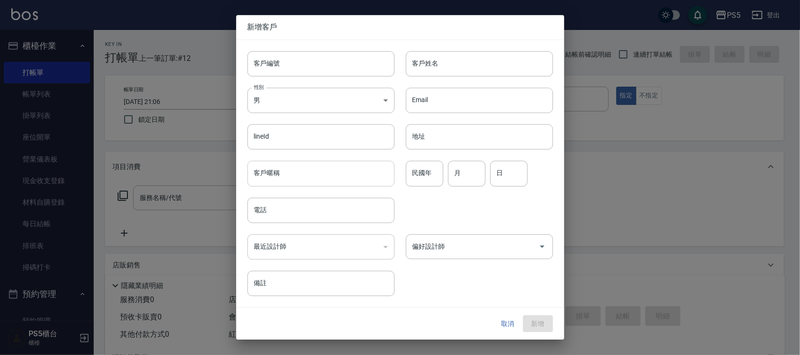
type input "0938106863"
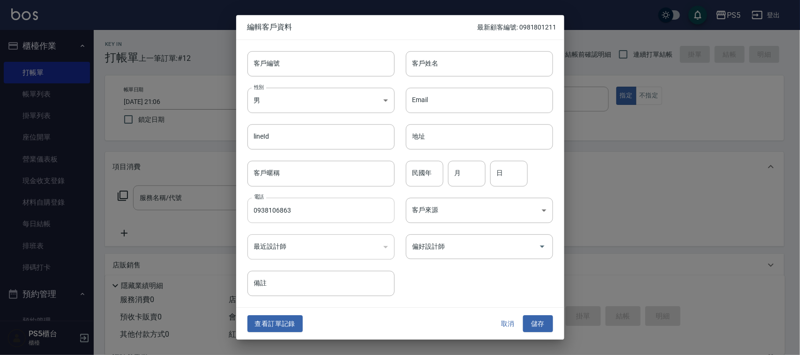
click at [292, 212] on input "0938106863" at bounding box center [321, 210] width 147 height 25
click at [315, 60] on input "客戶編號" at bounding box center [321, 63] width 147 height 25
paste input "0938106863"
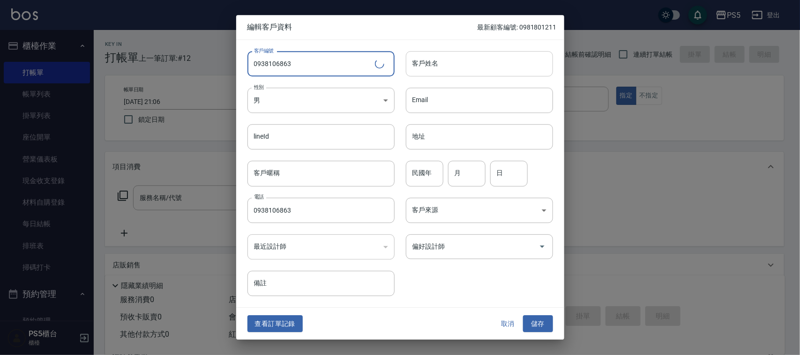
type input "0938106863"
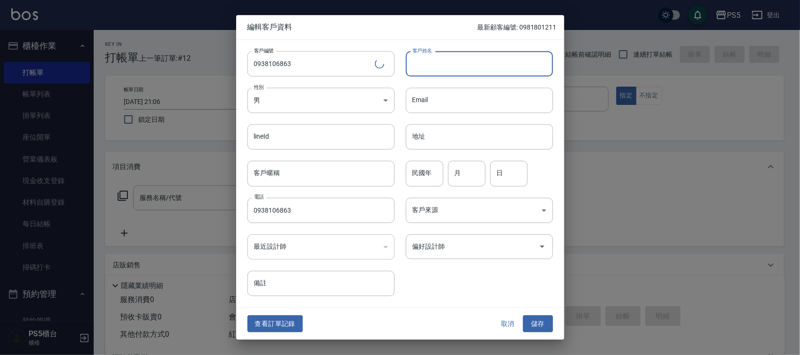
drag, startPoint x: 448, startPoint y: 54, endPoint x: 455, endPoint y: 50, distance: 8.6
click at [448, 54] on input "客戶姓名" at bounding box center [479, 63] width 147 height 25
type input "[PERSON_NAME]"
click at [264, 102] on body "PS5 登出 櫃檯作業 打帳單 帳單列表 掛單列表 座位開單 營業儀表板 現金收支登錄 材料自購登錄 每日結帳 排班表 掃碼打卡 預約管理 預約管理 單日預約…" at bounding box center [400, 228] width 800 height 456
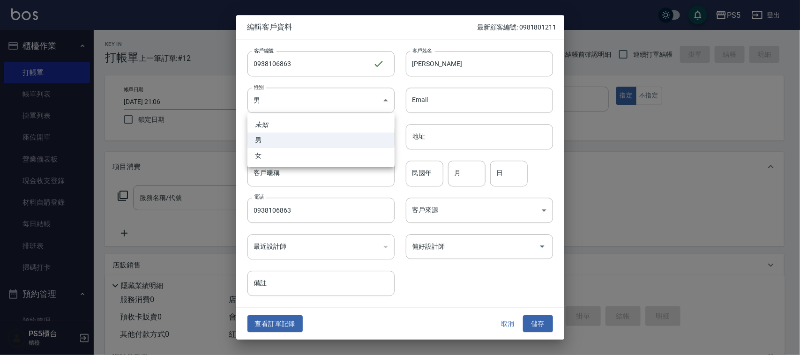
click at [425, 178] on div at bounding box center [400, 177] width 800 height 355
click at [425, 178] on input "民國年" at bounding box center [425, 173] width 38 height 25
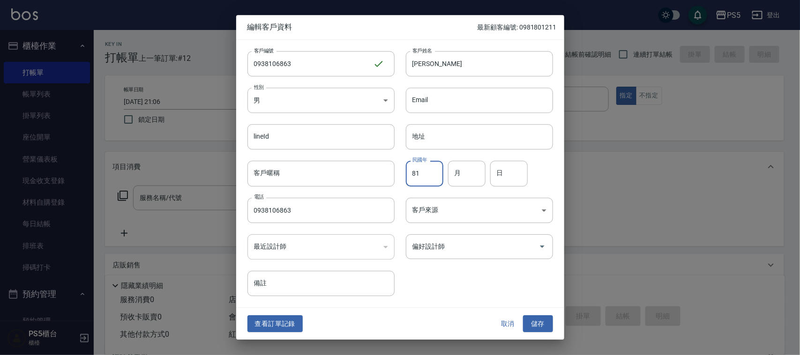
type input "81"
type input "2"
type input "14"
click at [523, 316] on button "儲存" at bounding box center [538, 324] width 30 height 17
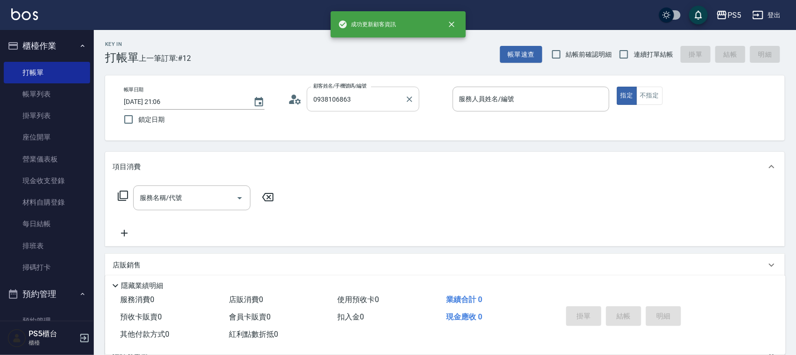
click at [385, 98] on input "0938106863" at bounding box center [356, 99] width 90 height 16
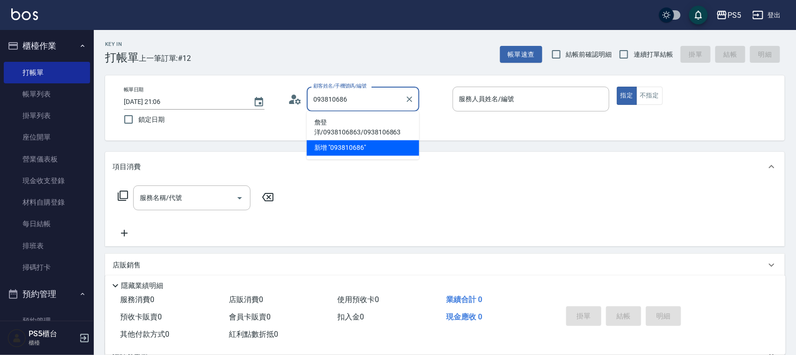
type input "詹登洋/0938106863/0938106863"
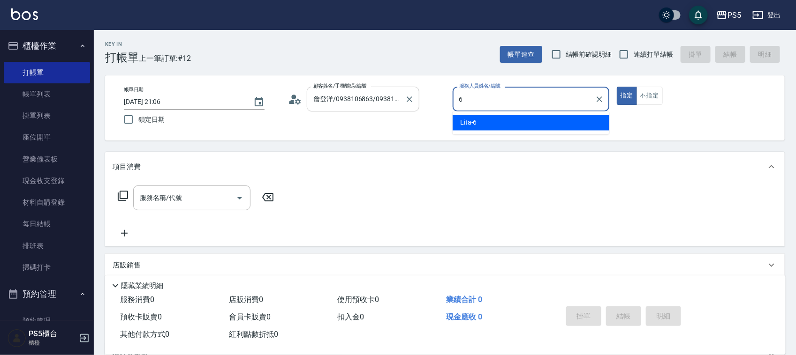
type input "Lita-6"
type button "true"
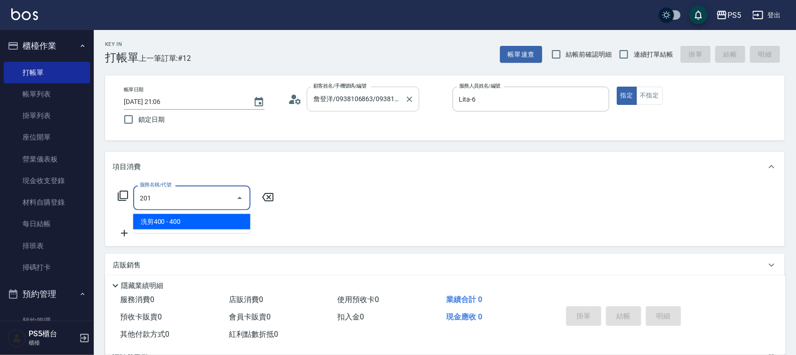
type input "洗剪400(201)"
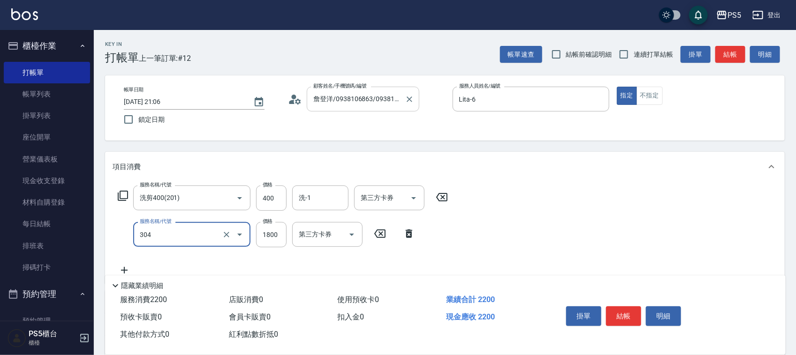
type input "基本冷燙(304)"
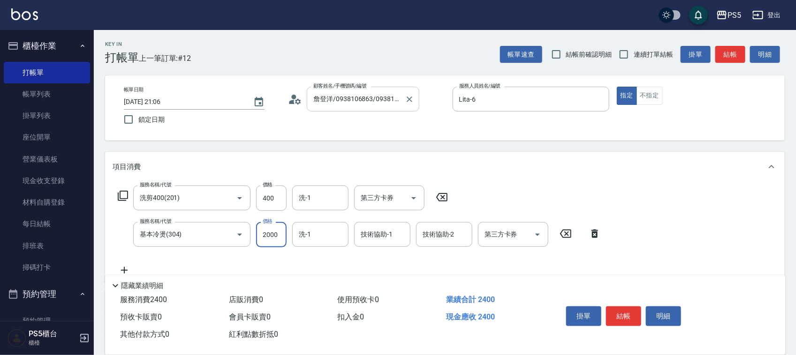
type input "2000"
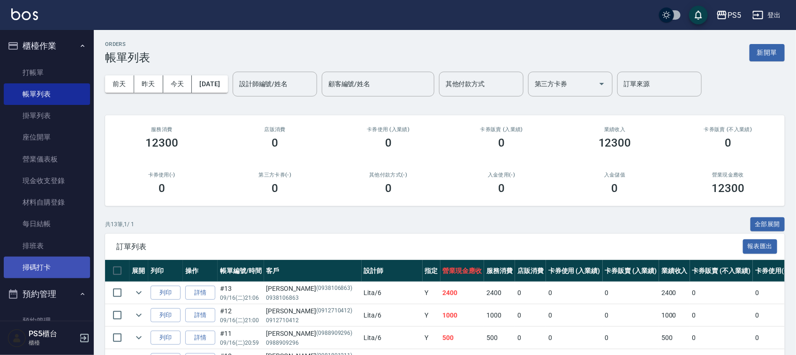
click at [19, 265] on link "掃碼打卡" at bounding box center [47, 268] width 86 height 22
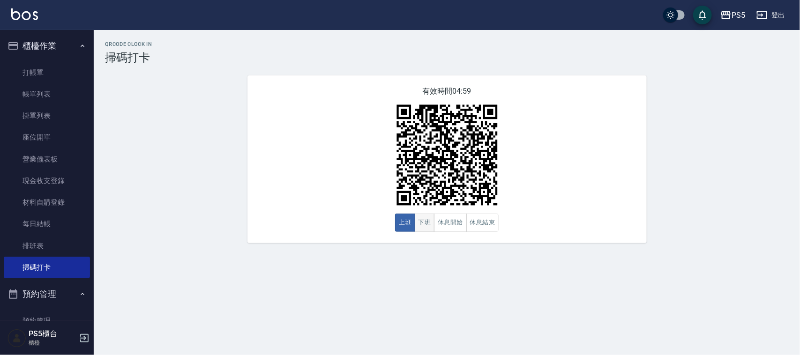
click at [418, 219] on button "下班" at bounding box center [425, 223] width 20 height 18
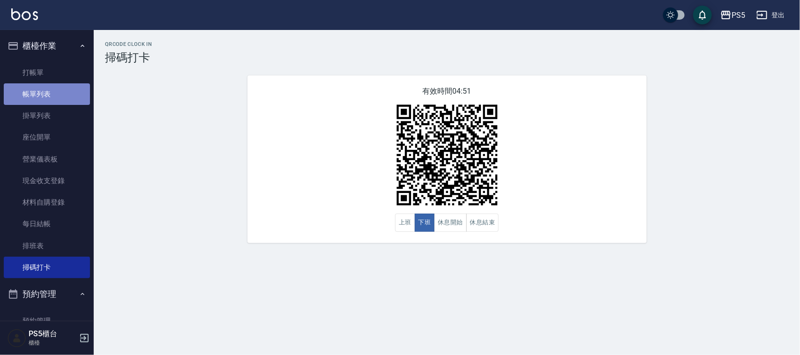
click at [56, 88] on link "帳單列表" at bounding box center [47, 94] width 86 height 22
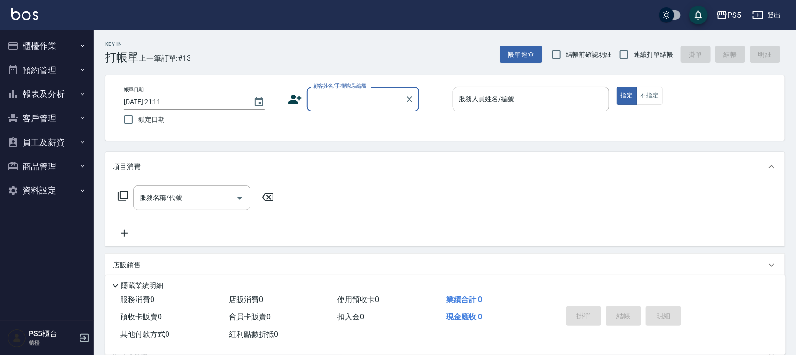
click at [23, 83] on button "報表及分析" at bounding box center [47, 94] width 86 height 24
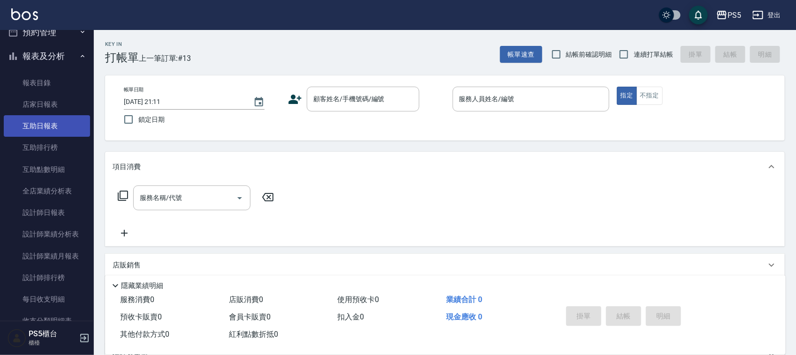
scroll to position [59, 0]
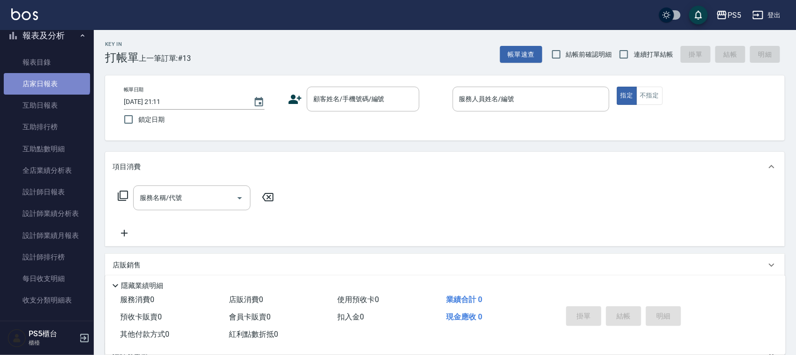
click at [47, 77] on link "店家日報表" at bounding box center [47, 84] width 86 height 22
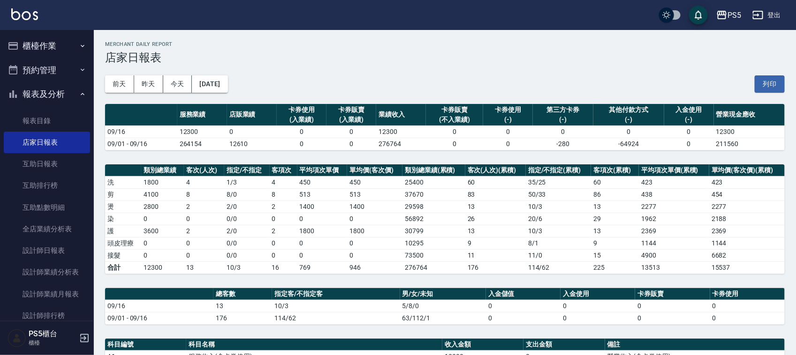
click at [62, 48] on button "櫃檯作業" at bounding box center [47, 46] width 86 height 24
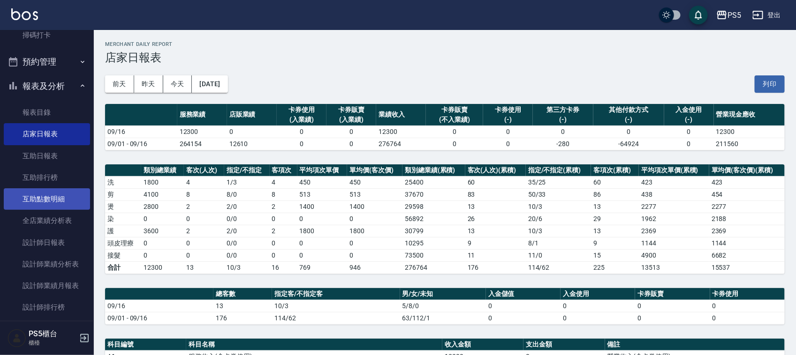
scroll to position [234, 0]
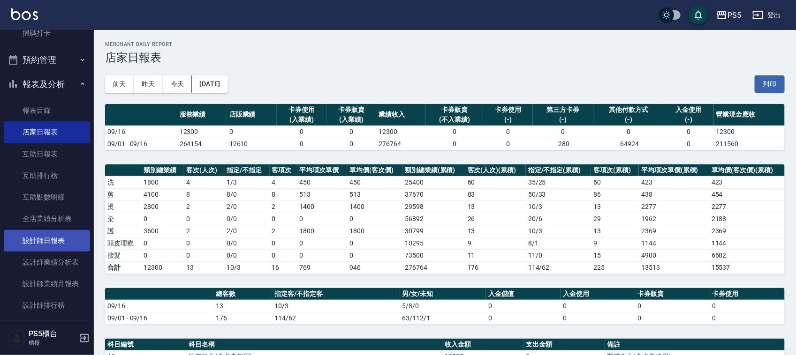
click at [42, 240] on link "設計師日報表" at bounding box center [47, 241] width 86 height 22
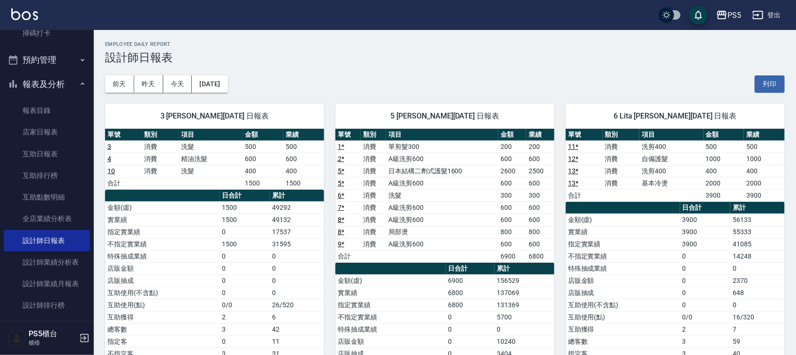
drag, startPoint x: 165, startPoint y: 280, endPoint x: 373, endPoint y: 64, distance: 300.1
click at [373, 64] on div "前天 昨天 今天 2025/09/16 列印" at bounding box center [444, 84] width 679 height 40
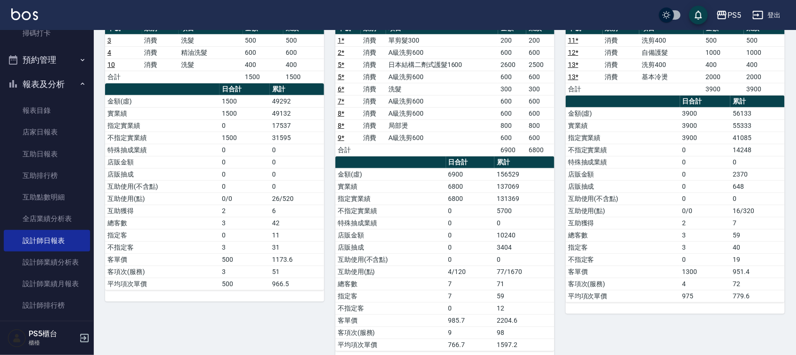
scroll to position [128, 0]
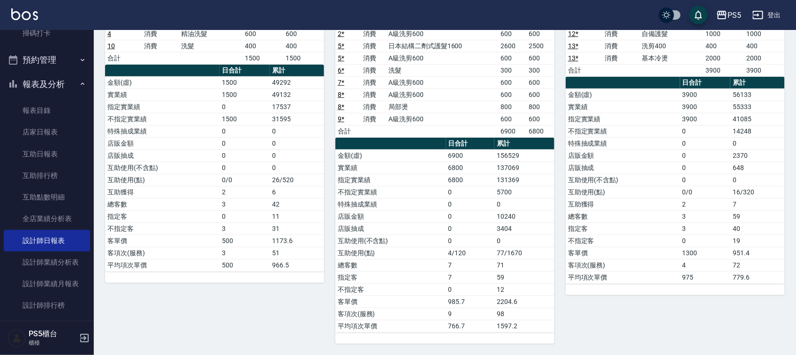
click at [443, 244] on td "互助使用(不含點)" at bounding box center [390, 241] width 111 height 12
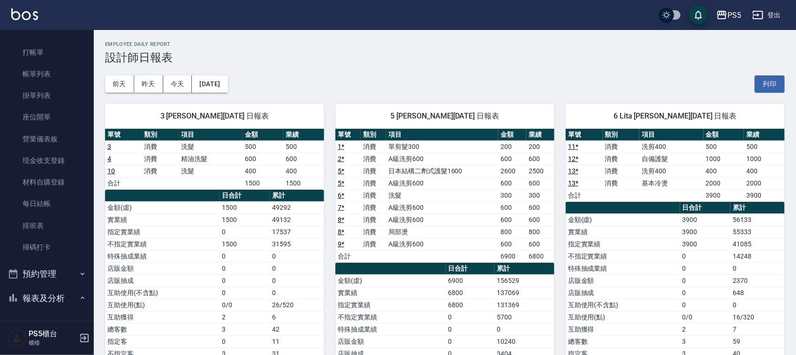
scroll to position [0, 0]
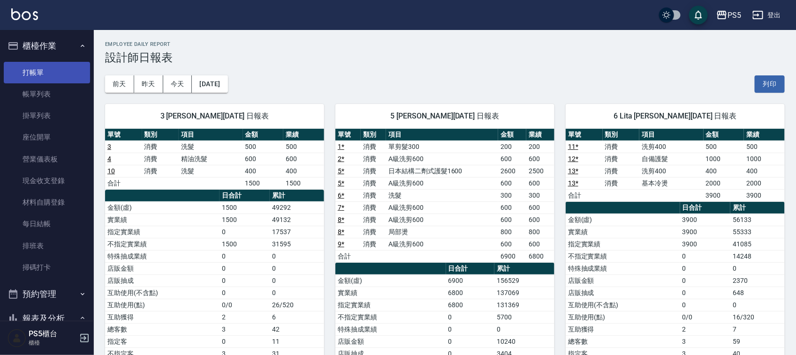
click at [36, 67] on link "打帳單" at bounding box center [47, 73] width 86 height 22
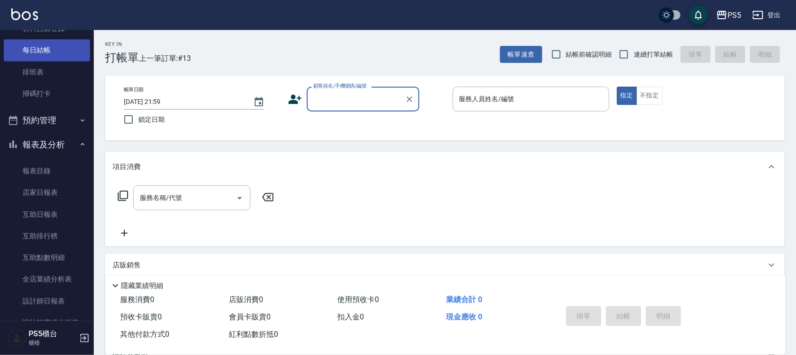
scroll to position [176, 0]
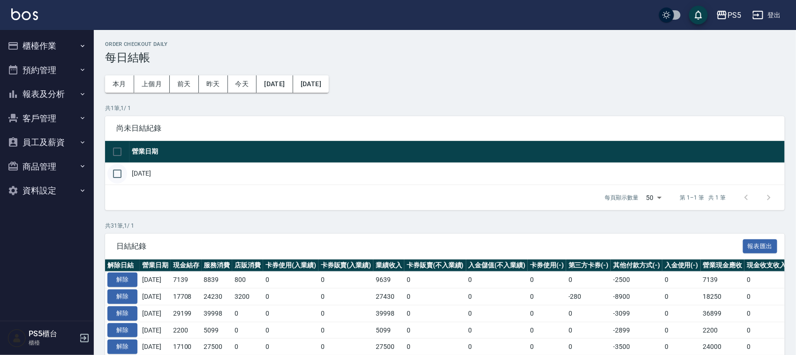
click at [111, 181] on input "checkbox" at bounding box center [117, 174] width 20 height 20
checkbox input "true"
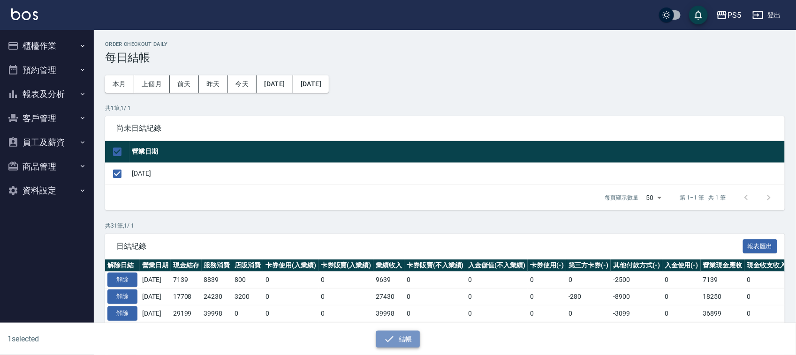
click at [387, 334] on icon "button" at bounding box center [388, 339] width 11 height 11
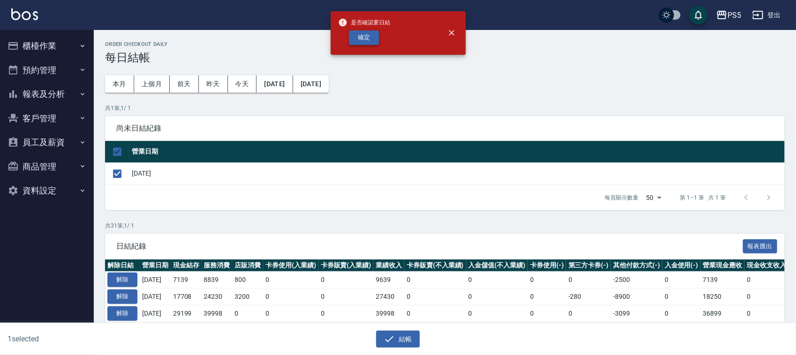
click at [367, 38] on button "確定" at bounding box center [364, 37] width 30 height 15
checkbox input "false"
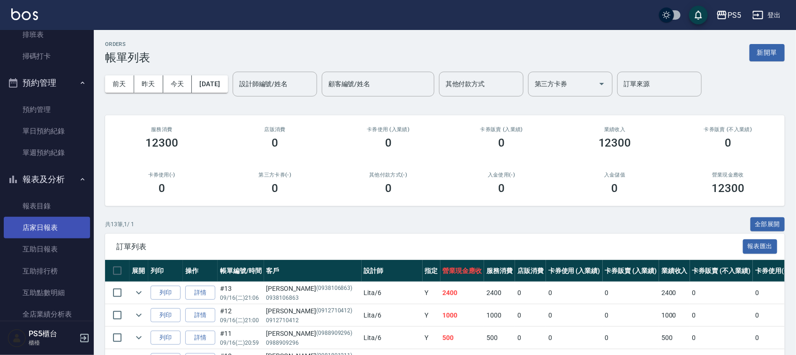
scroll to position [293, 0]
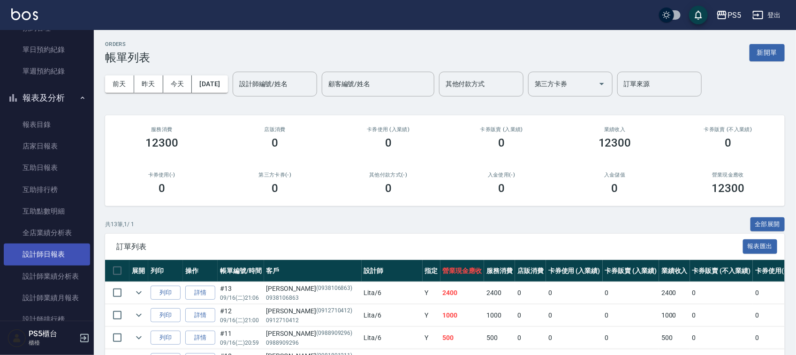
click at [54, 252] on link "設計師日報表" at bounding box center [47, 255] width 86 height 22
